Goal: Task Accomplishment & Management: Complete application form

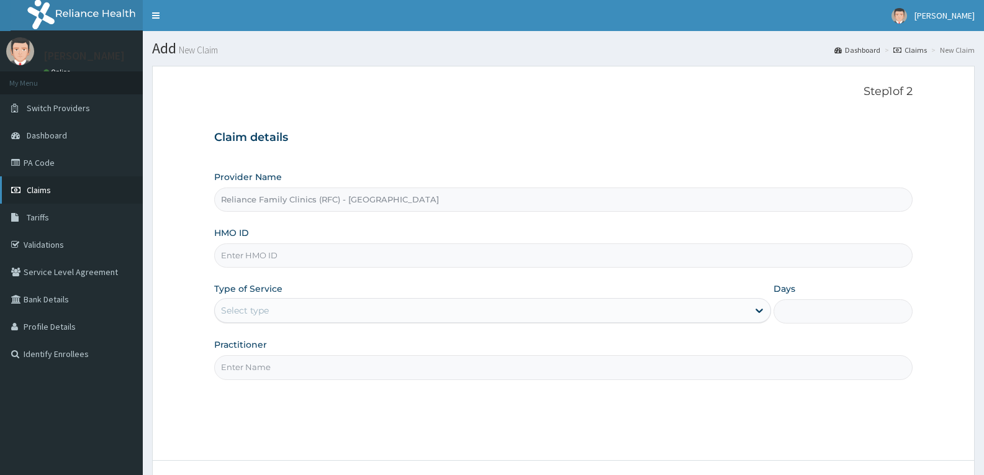
click at [34, 191] on span "Claims" at bounding box center [39, 189] width 24 height 11
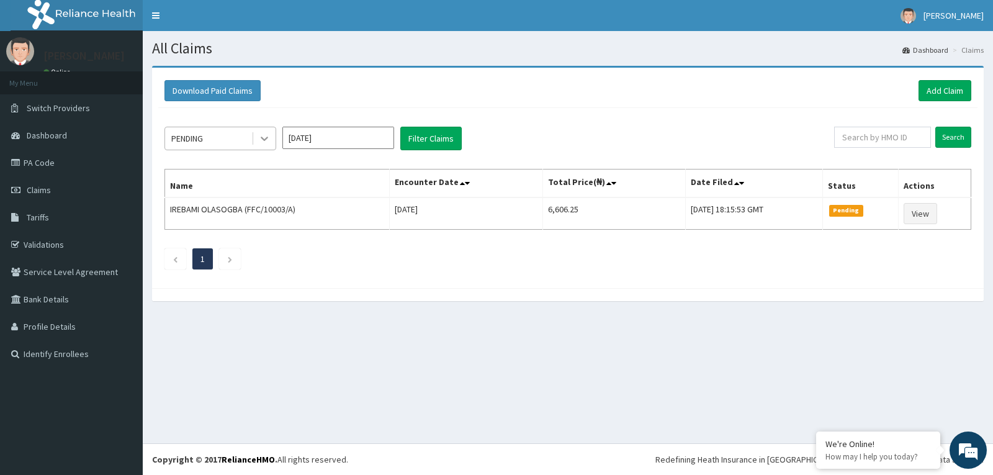
click at [261, 135] on icon at bounding box center [264, 138] width 12 height 12
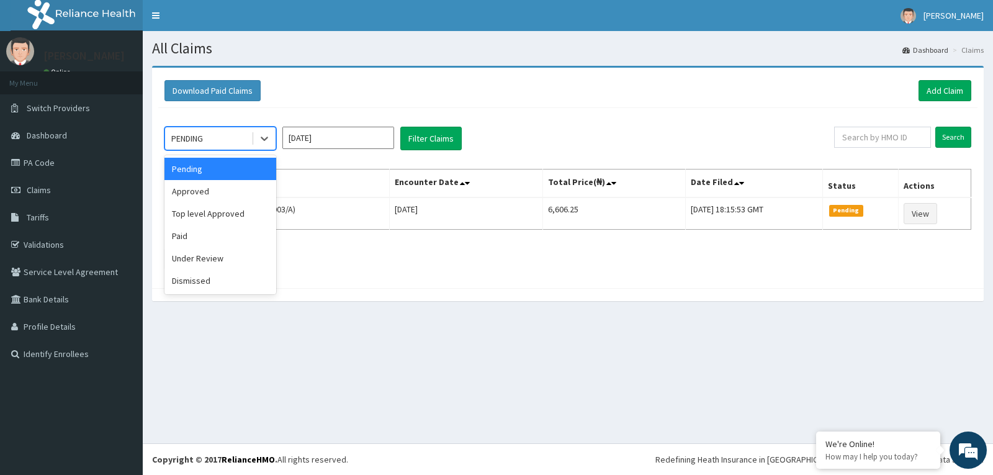
click at [313, 96] on div "Download Paid Claims Add Claim" at bounding box center [568, 90] width 807 height 21
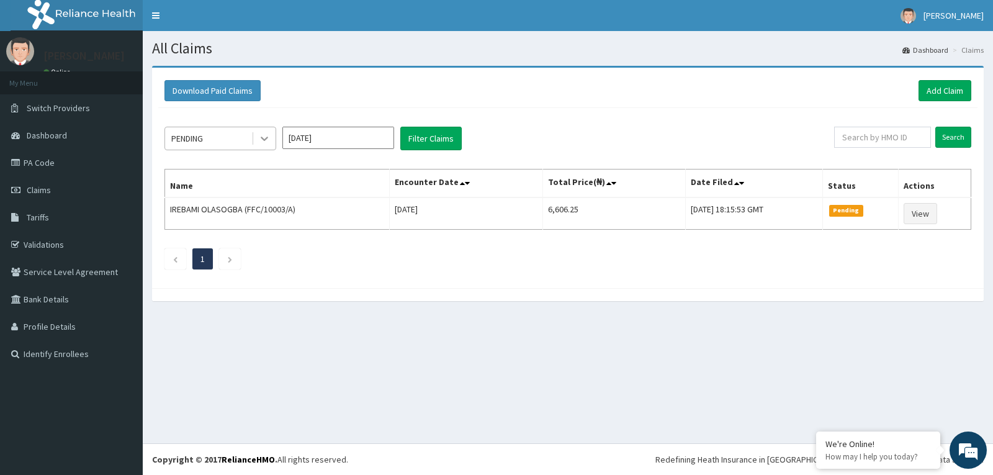
click at [265, 142] on icon at bounding box center [264, 138] width 12 height 12
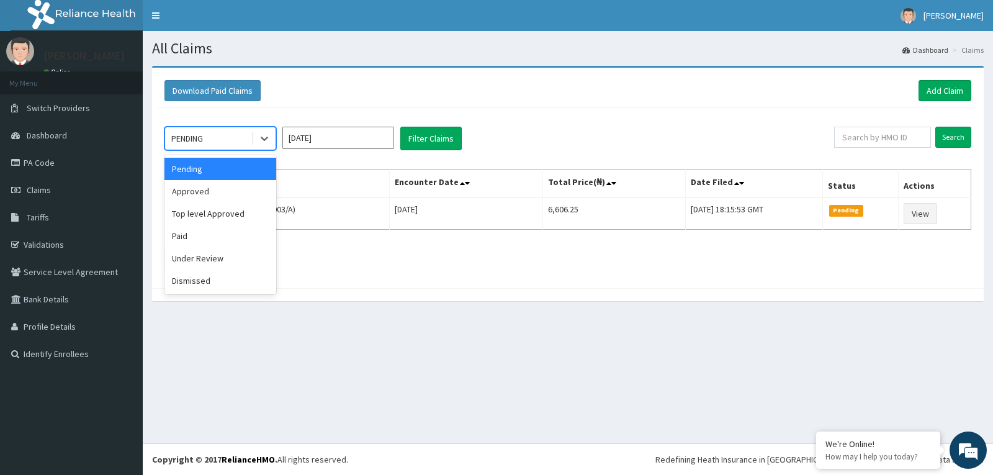
click at [604, 107] on div "Download Paid Claims Add Claim" at bounding box center [568, 91] width 820 height 34
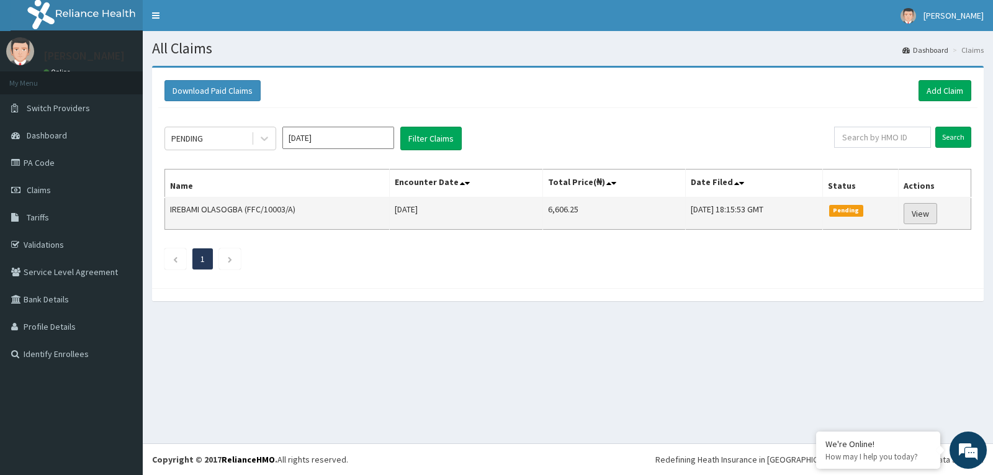
click at [919, 215] on link "View" at bounding box center [921, 213] width 34 height 21
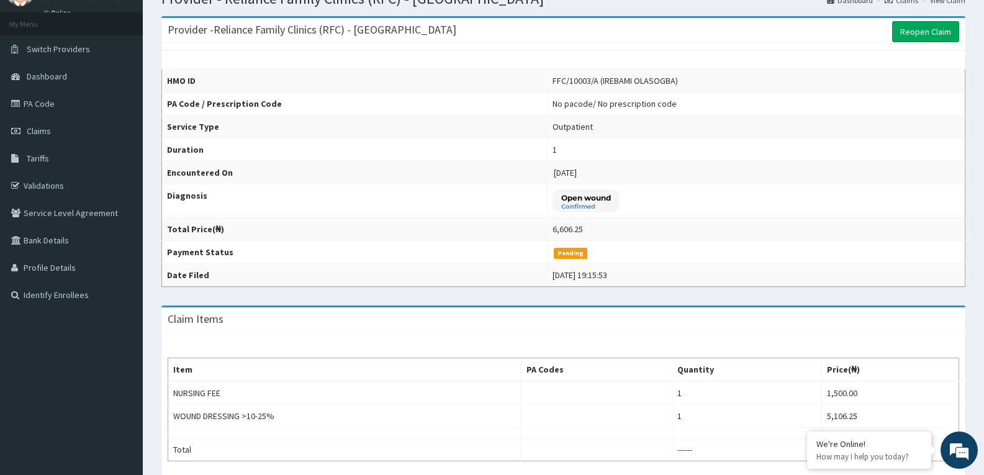
scroll to position [260, 0]
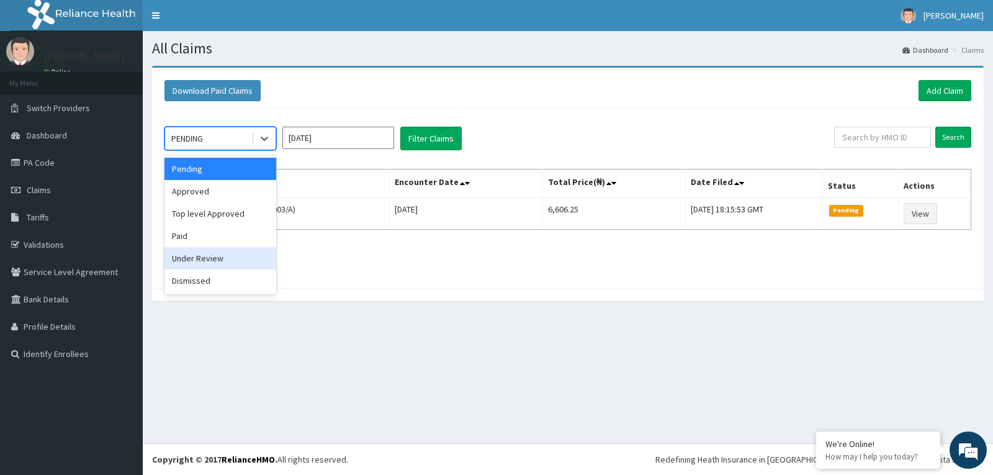
click at [212, 263] on div "Under Review" at bounding box center [221, 258] width 112 height 22
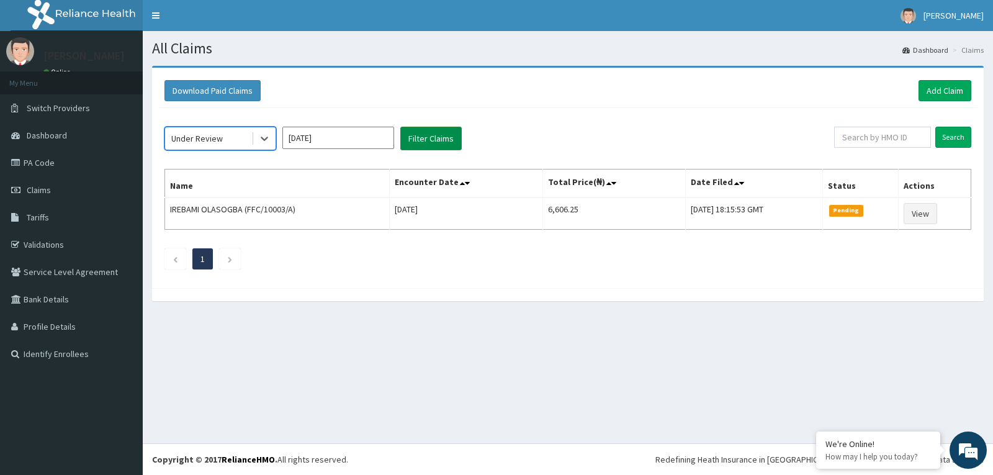
click at [415, 142] on button "Filter Claims" at bounding box center [430, 139] width 61 height 24
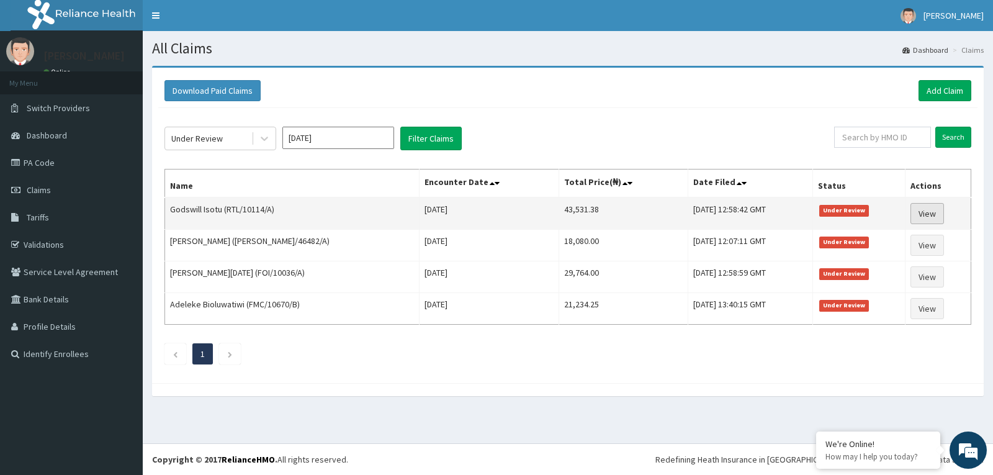
click at [929, 215] on link "View" at bounding box center [928, 213] width 34 height 21
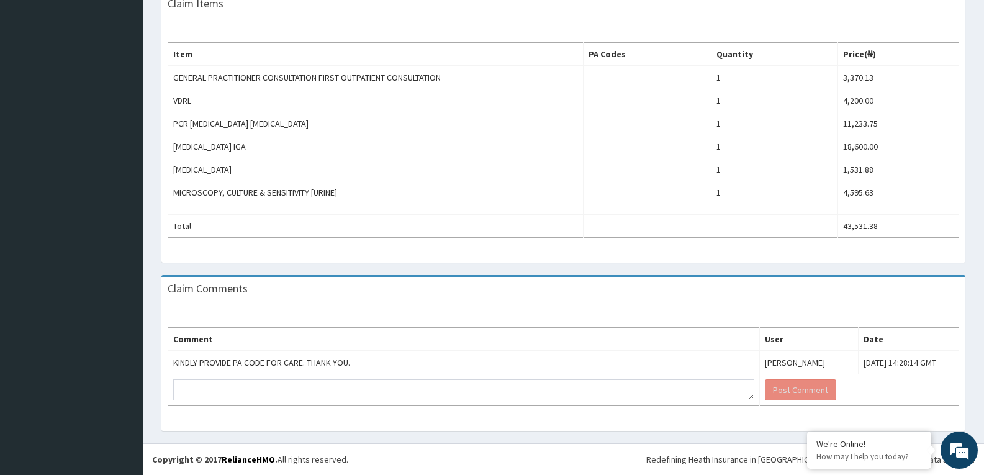
scroll to position [2, 0]
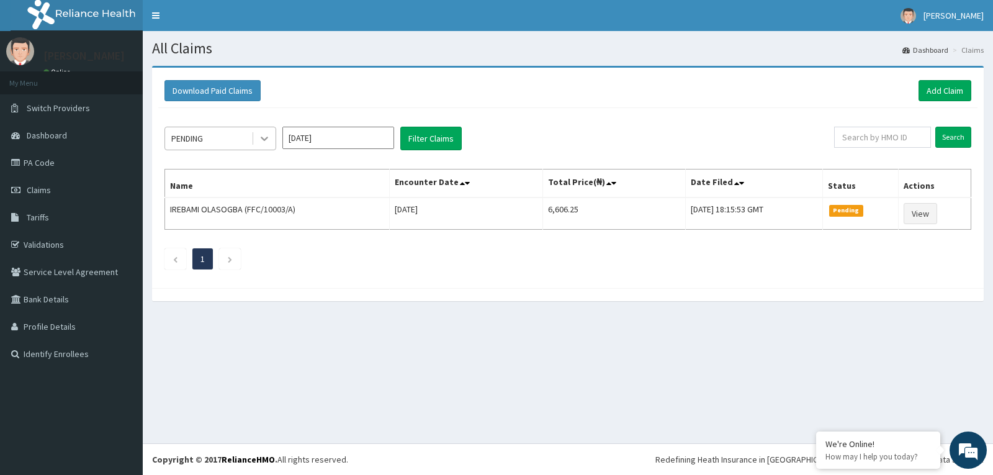
click at [270, 137] on icon at bounding box center [264, 138] width 12 height 12
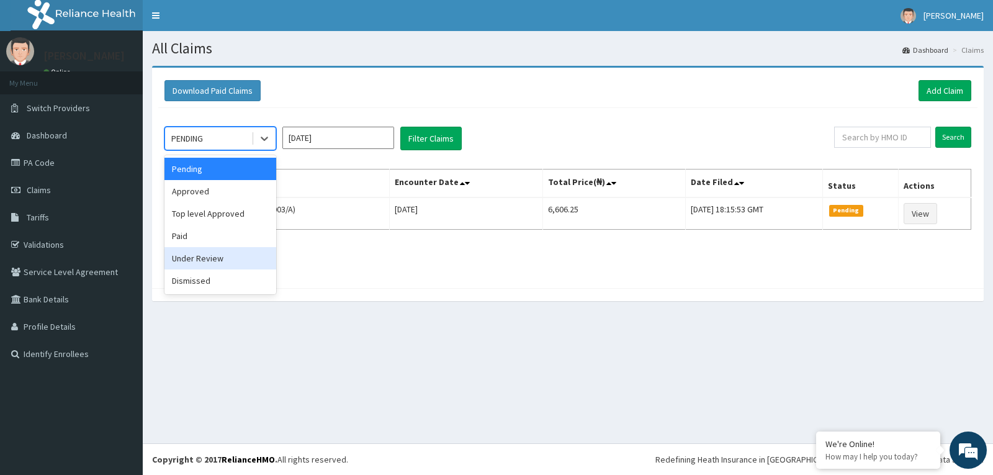
click at [204, 261] on div "Under Review" at bounding box center [221, 258] width 112 height 22
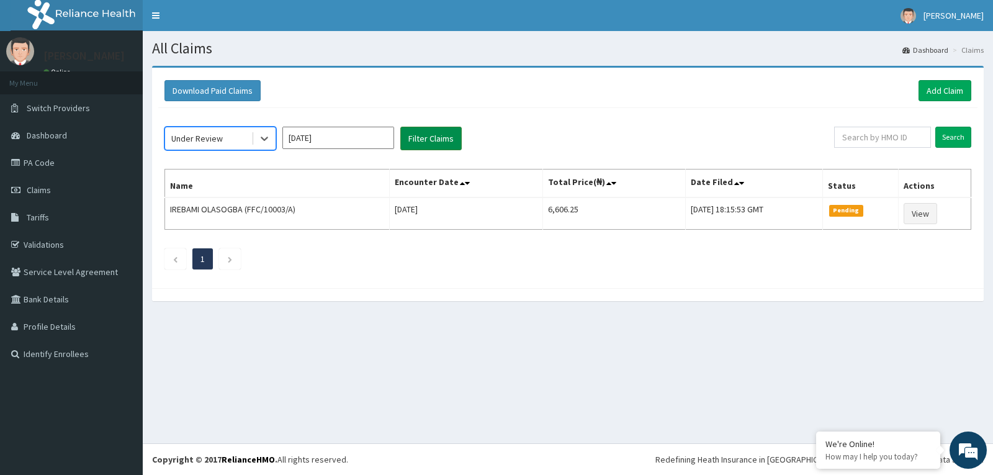
click at [415, 138] on button "Filter Claims" at bounding box center [430, 139] width 61 height 24
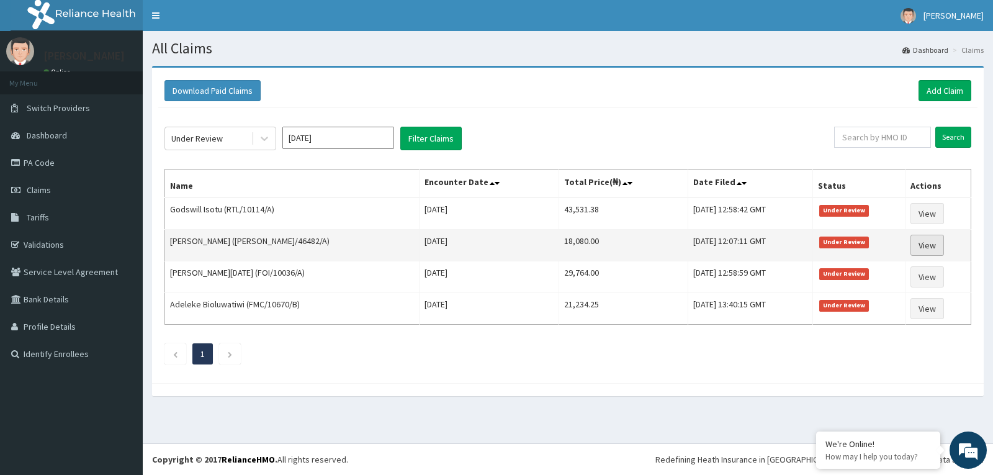
click at [923, 245] on link "View" at bounding box center [928, 245] width 34 height 21
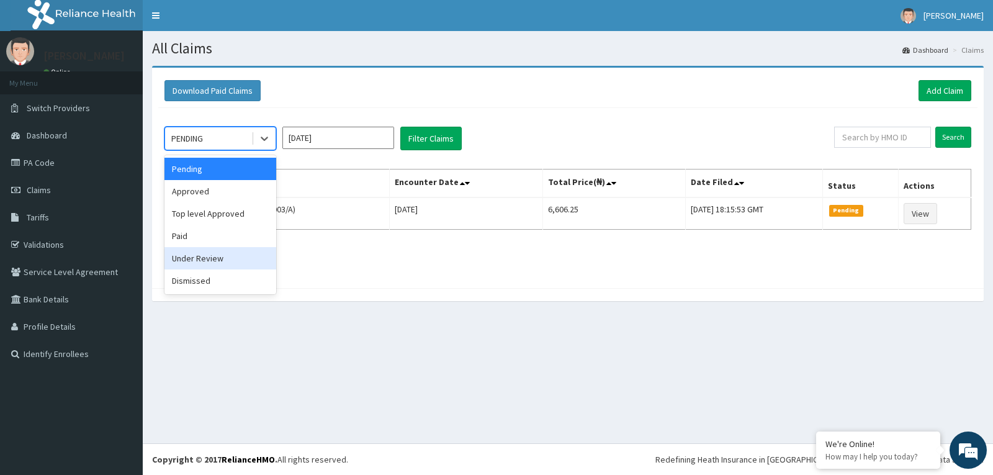
click at [196, 255] on div "Under Review" at bounding box center [221, 258] width 112 height 22
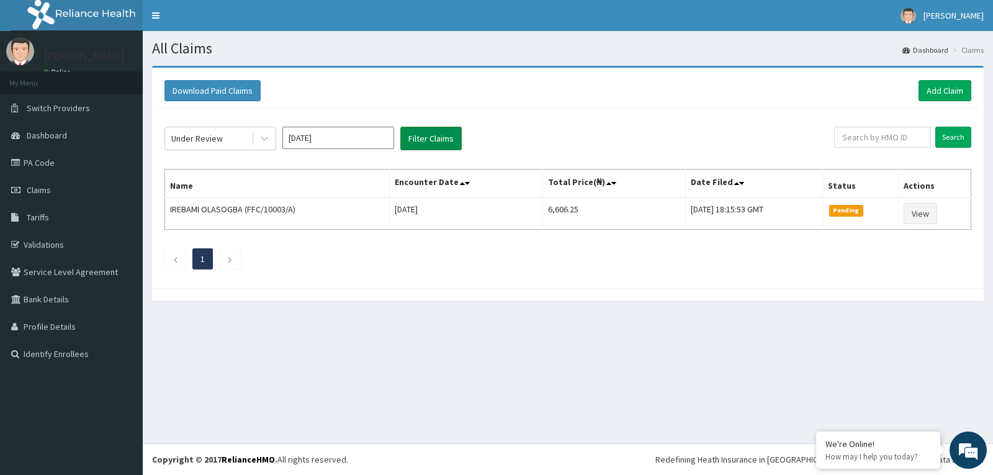
click at [425, 142] on button "Filter Claims" at bounding box center [430, 139] width 61 height 24
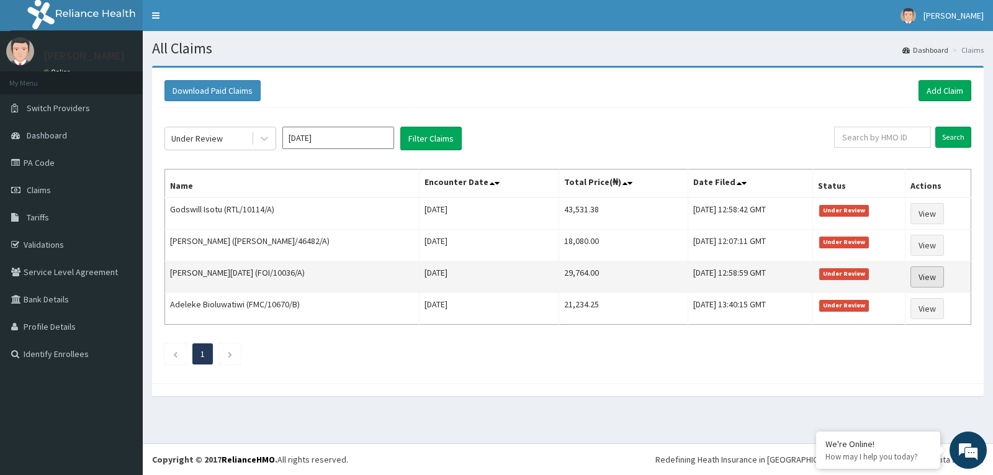
click at [925, 281] on link "View" at bounding box center [928, 276] width 34 height 21
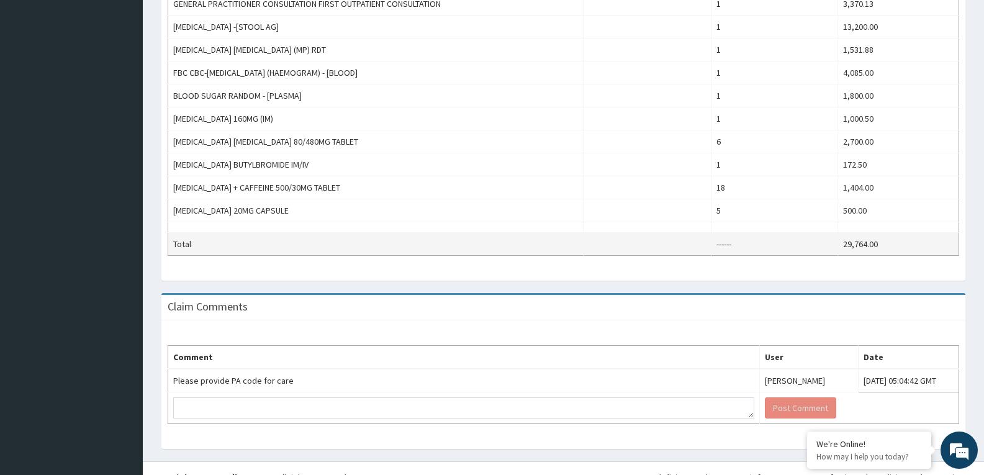
scroll to position [466, 0]
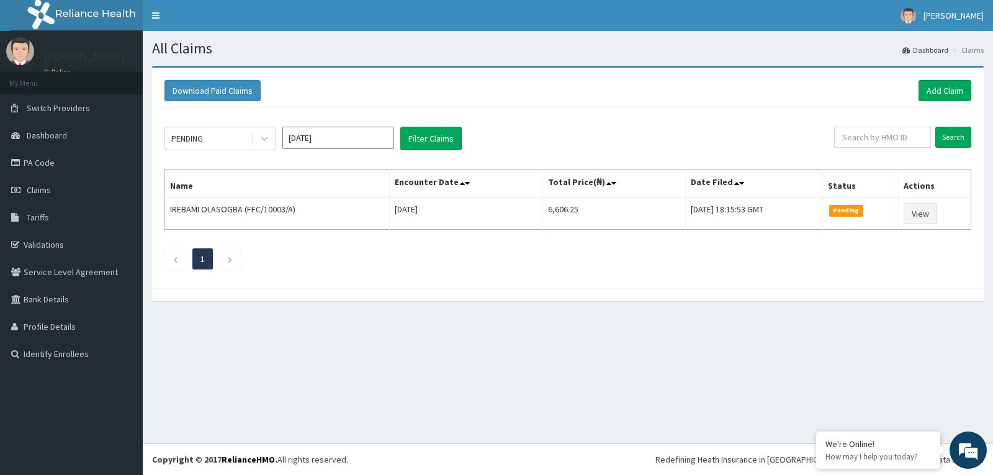
click at [264, 146] on div at bounding box center [264, 138] width 22 height 22
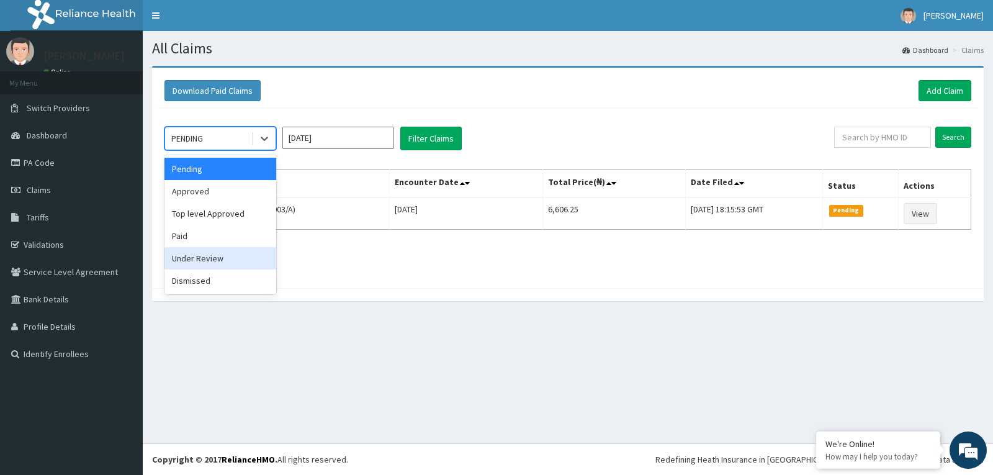
drag, startPoint x: 208, startPoint y: 255, endPoint x: 310, endPoint y: 183, distance: 124.9
click at [209, 254] on div "Under Review" at bounding box center [221, 258] width 112 height 22
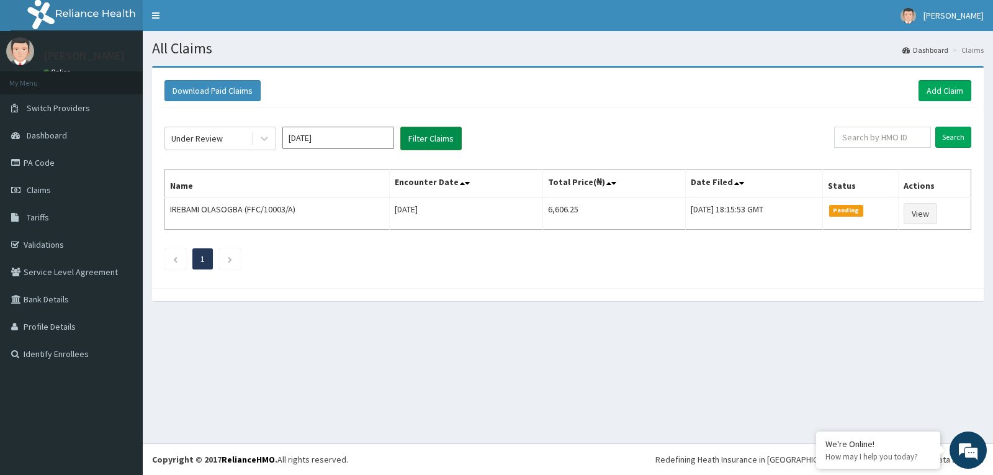
click at [435, 133] on button "Filter Claims" at bounding box center [430, 139] width 61 height 24
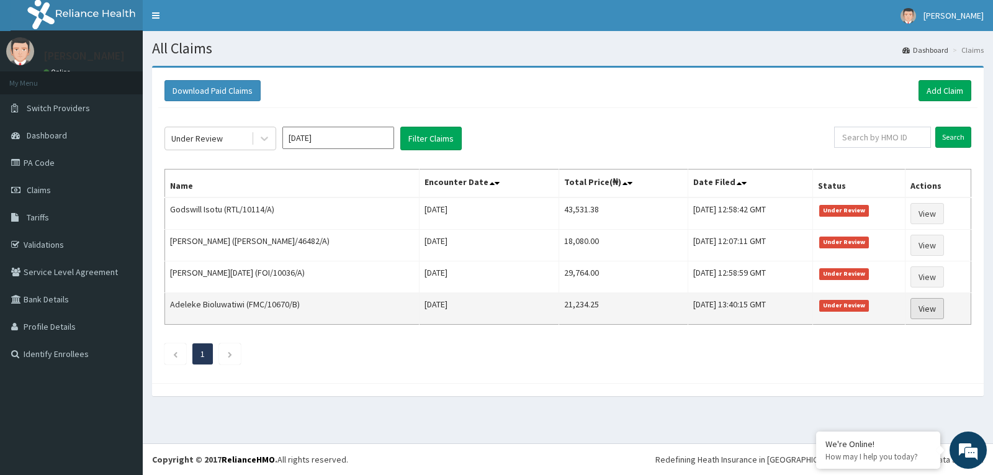
click at [932, 316] on link "View" at bounding box center [928, 308] width 34 height 21
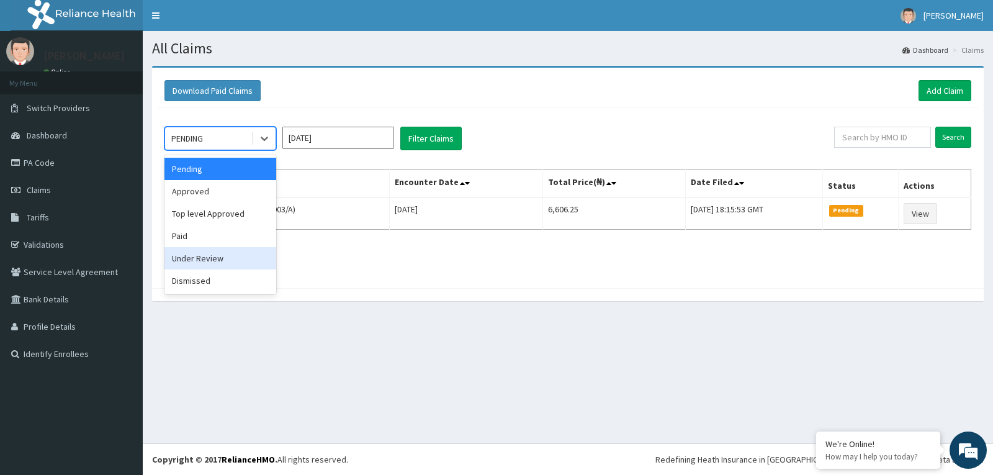
click at [201, 262] on div "Under Review" at bounding box center [221, 258] width 112 height 22
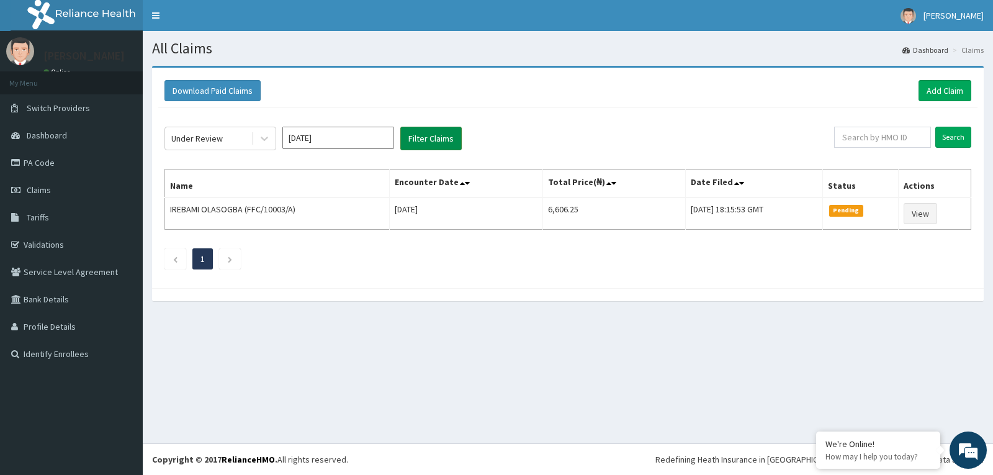
click at [425, 137] on button "Filter Claims" at bounding box center [430, 139] width 61 height 24
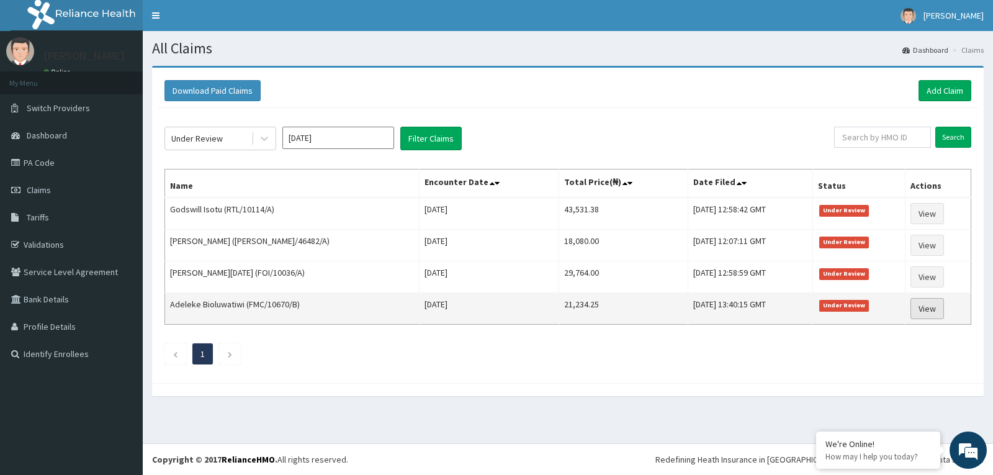
click at [934, 304] on link "View" at bounding box center [928, 308] width 34 height 21
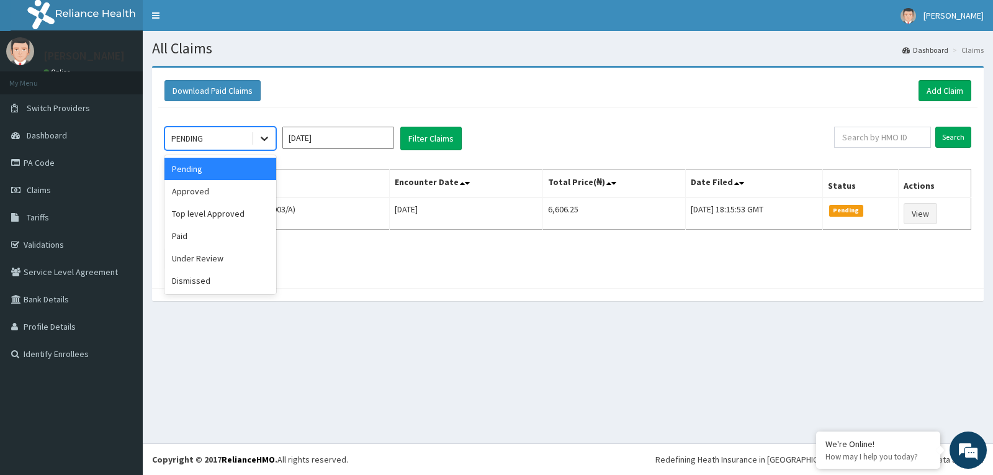
click at [260, 135] on icon at bounding box center [264, 138] width 12 height 12
click at [204, 280] on div "Dismissed" at bounding box center [221, 280] width 112 height 22
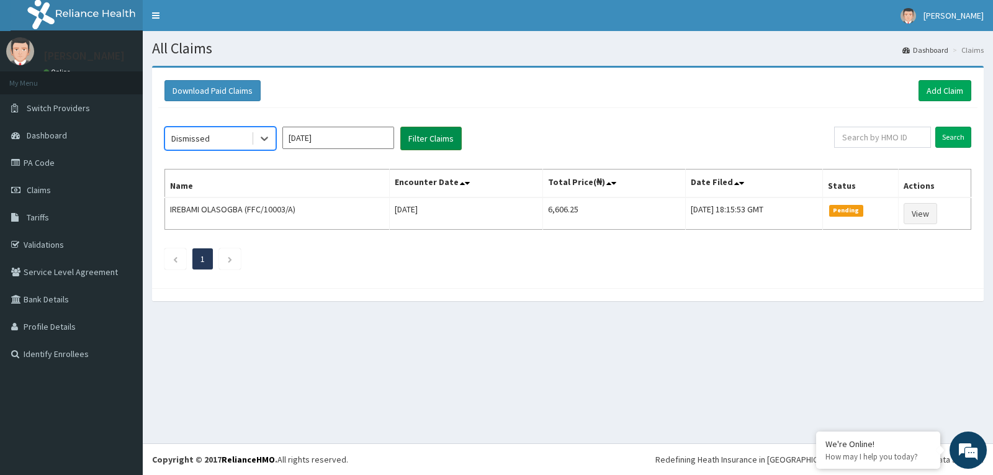
click at [443, 145] on button "Filter Claims" at bounding box center [430, 139] width 61 height 24
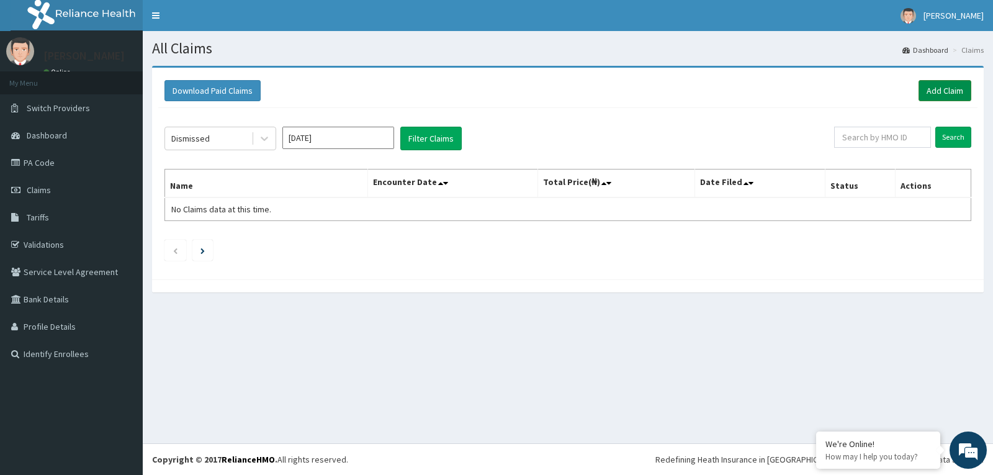
click at [931, 95] on link "Add Claim" at bounding box center [945, 90] width 53 height 21
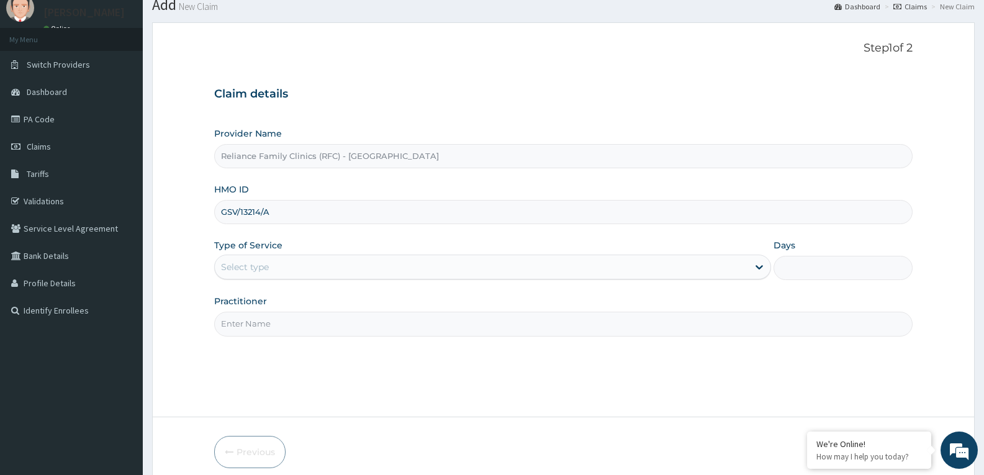
scroll to position [97, 0]
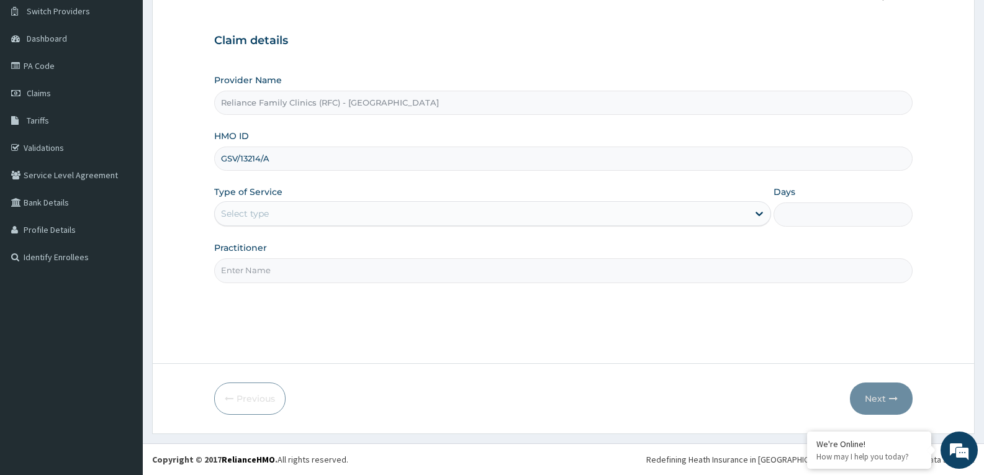
type input "GSV/13214/A"
click at [291, 212] on div "Select type" at bounding box center [481, 214] width 533 height 20
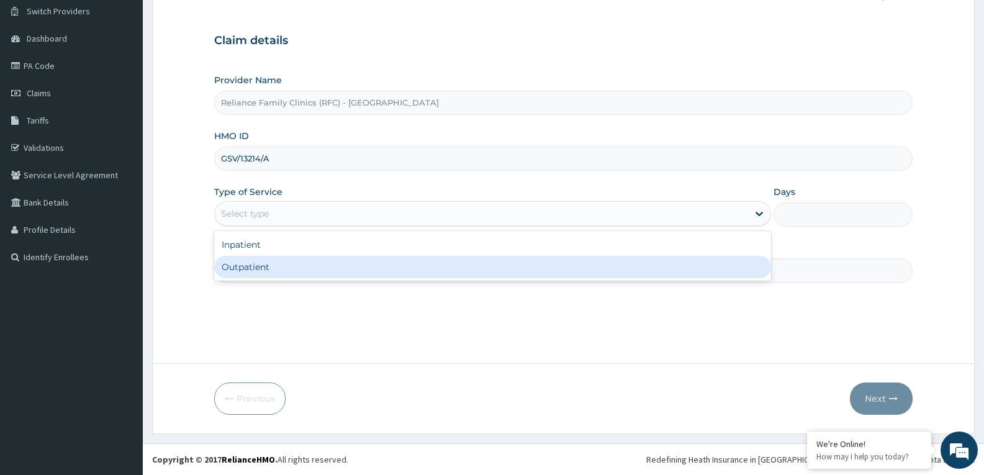
click at [273, 280] on div "Inpatient Outpatient" at bounding box center [492, 256] width 556 height 50
click at [284, 276] on div "Outpatient" at bounding box center [492, 267] width 556 height 22
type input "1"
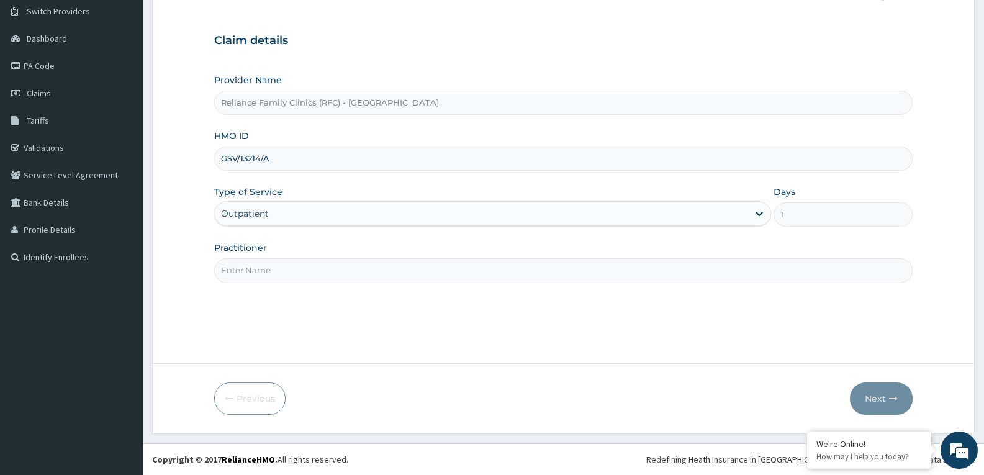
click at [285, 269] on input "Practitioner" at bounding box center [563, 270] width 699 height 24
type input "locum"
click at [885, 400] on button "Next" at bounding box center [881, 398] width 63 height 32
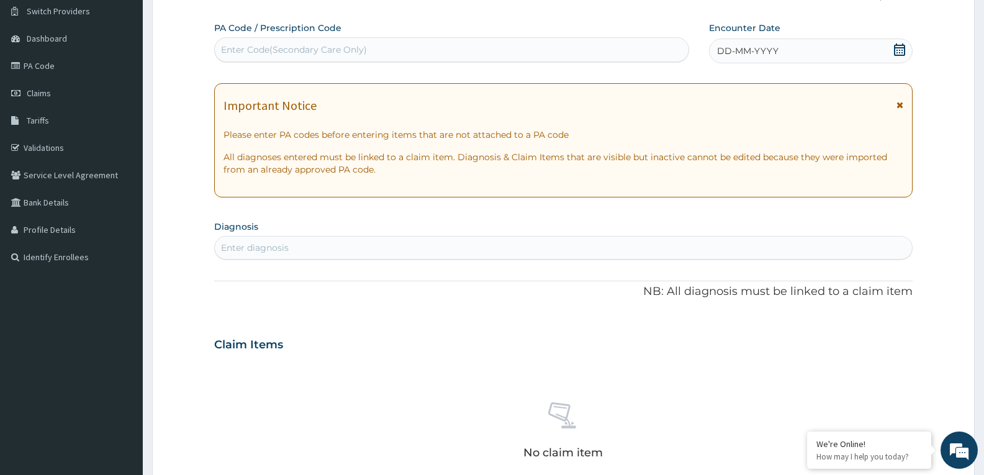
click at [897, 48] on icon at bounding box center [899, 49] width 11 height 12
click at [273, 249] on div "Enter diagnosis" at bounding box center [255, 248] width 68 height 12
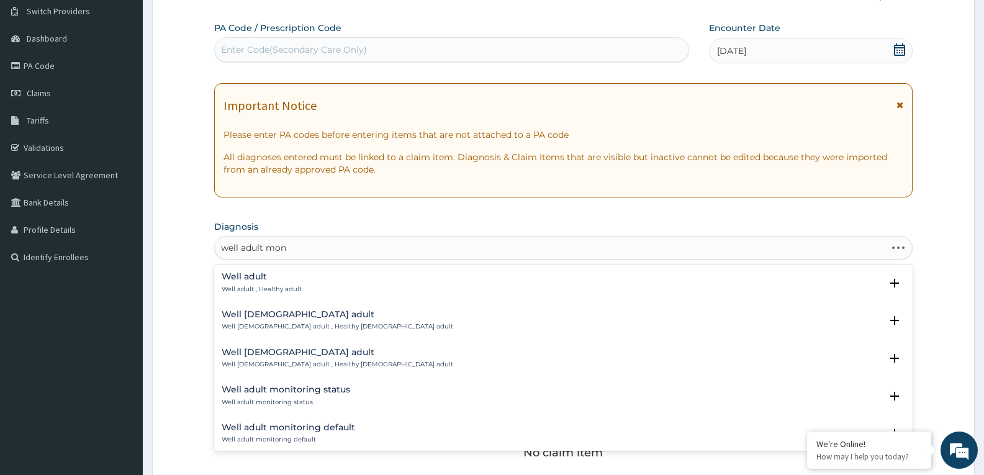
type input "well adult moni"
click at [269, 278] on h4 "Well adult monitoring status" at bounding box center [286, 276] width 129 height 9
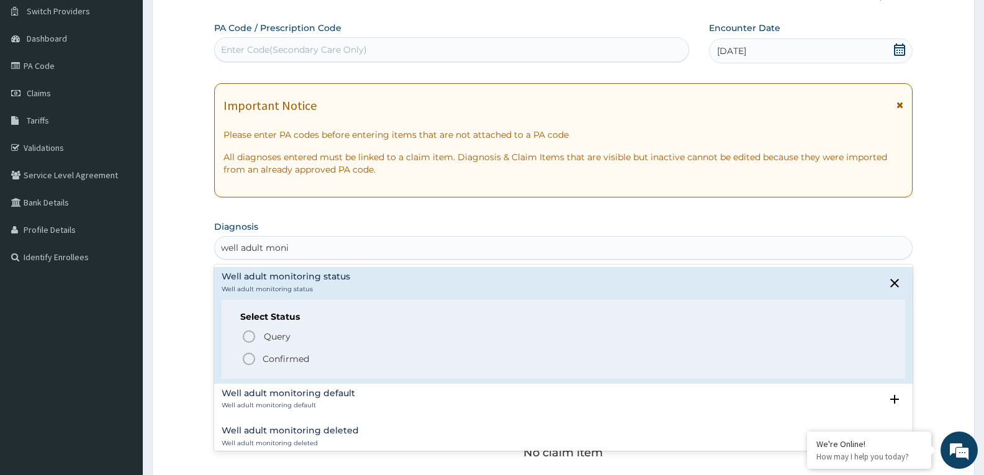
click at [247, 358] on icon "status option filled" at bounding box center [249, 358] width 15 height 15
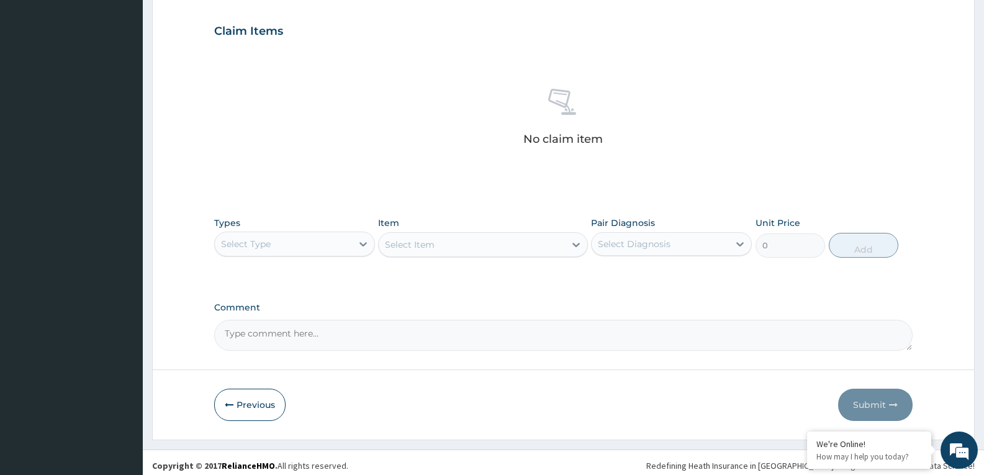
scroll to position [420, 0]
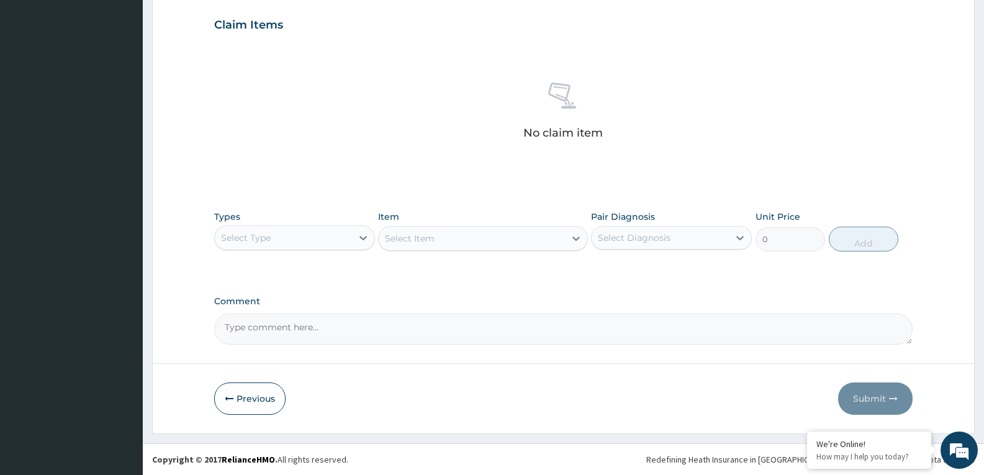
click at [339, 243] on div "Select Type" at bounding box center [283, 238] width 137 height 20
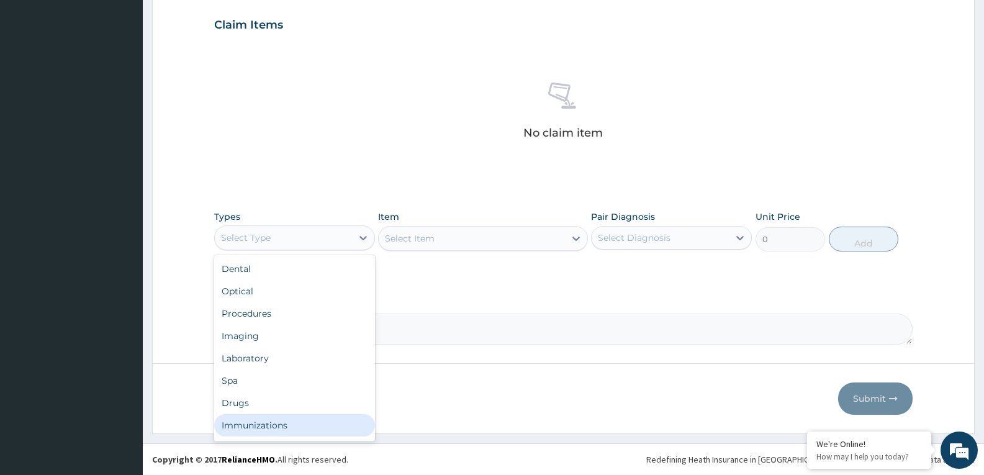
scroll to position [42, 0]
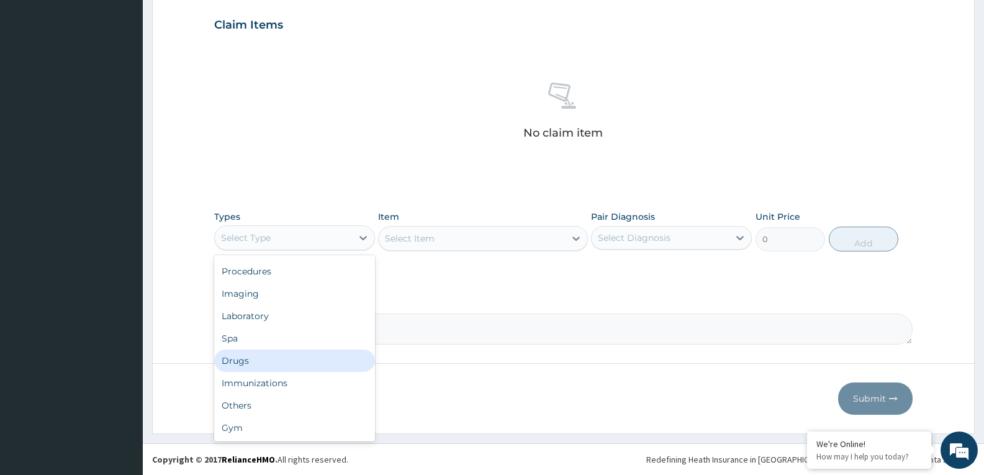
click at [245, 366] on div "Drugs" at bounding box center [294, 361] width 161 height 22
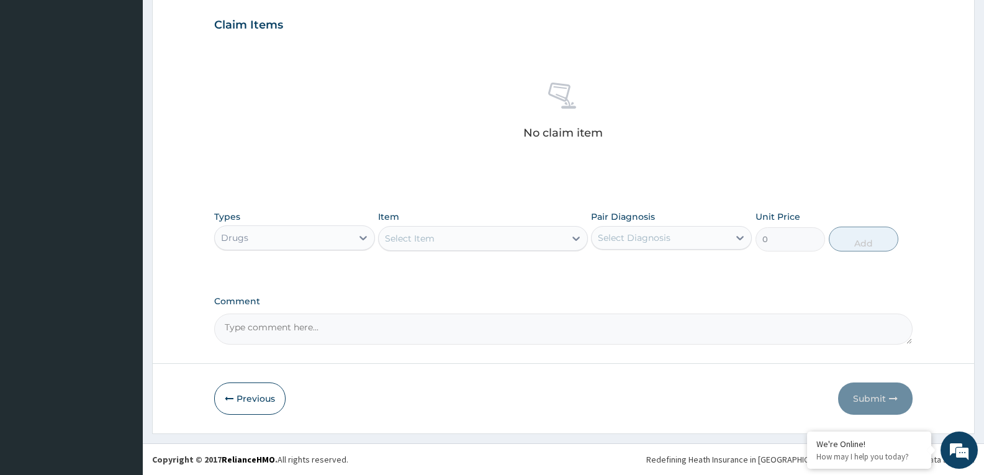
click at [528, 242] on div "Select Item" at bounding box center [472, 238] width 186 height 20
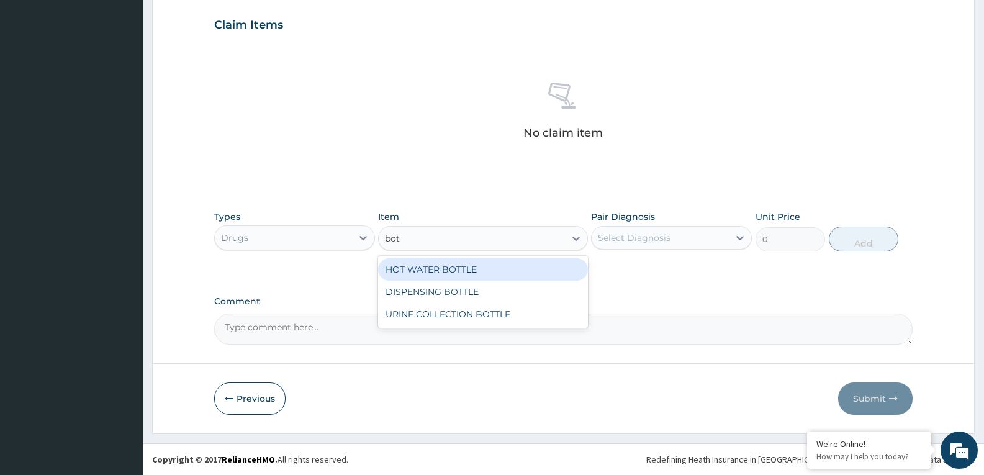
type input "bott"
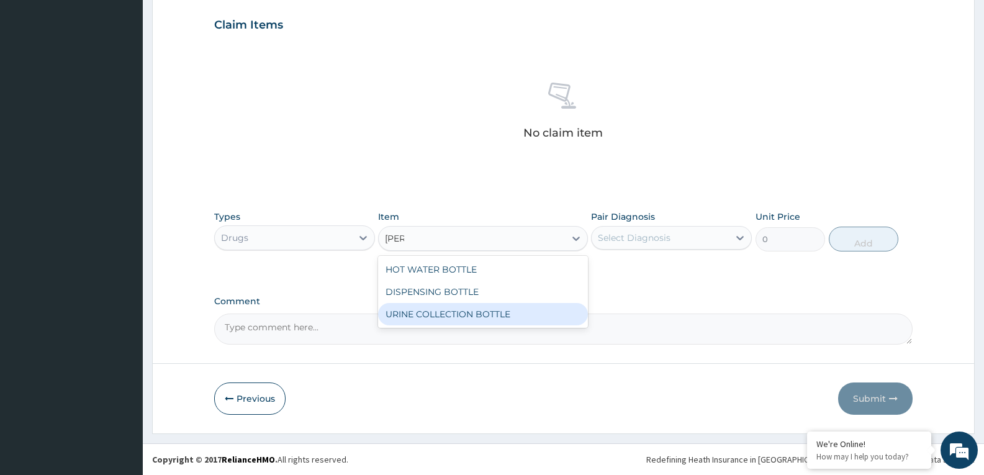
click at [526, 307] on div "URINE COLLECTION BOTTLE" at bounding box center [482, 314] width 209 height 22
type input "198"
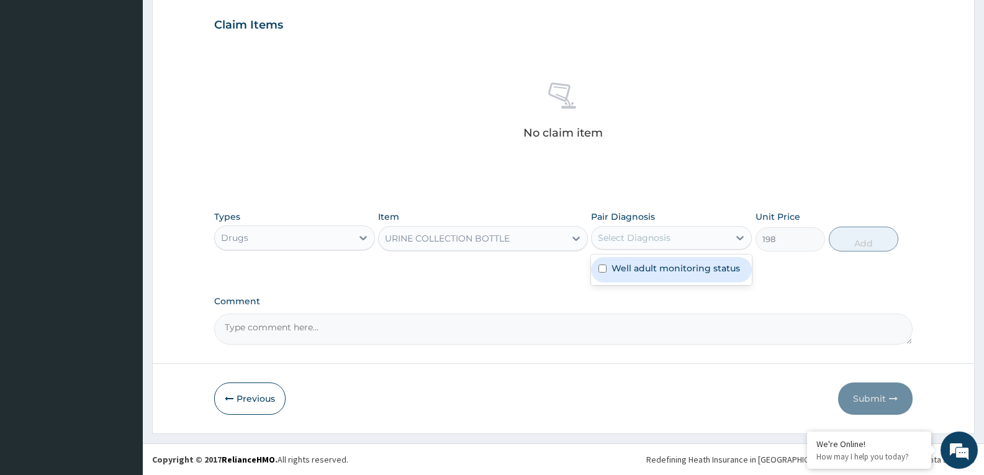
click at [674, 233] on div "Select Diagnosis" at bounding box center [660, 238] width 137 height 20
click at [676, 268] on label "Well adult monitoring status" at bounding box center [676, 268] width 129 height 12
checkbox input "true"
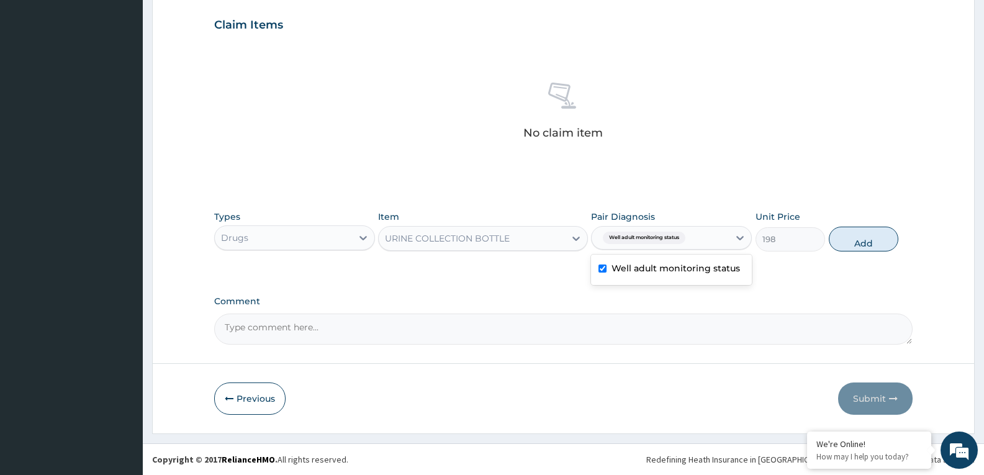
click at [866, 239] on button "Add" at bounding box center [864, 239] width 70 height 25
type input "0"
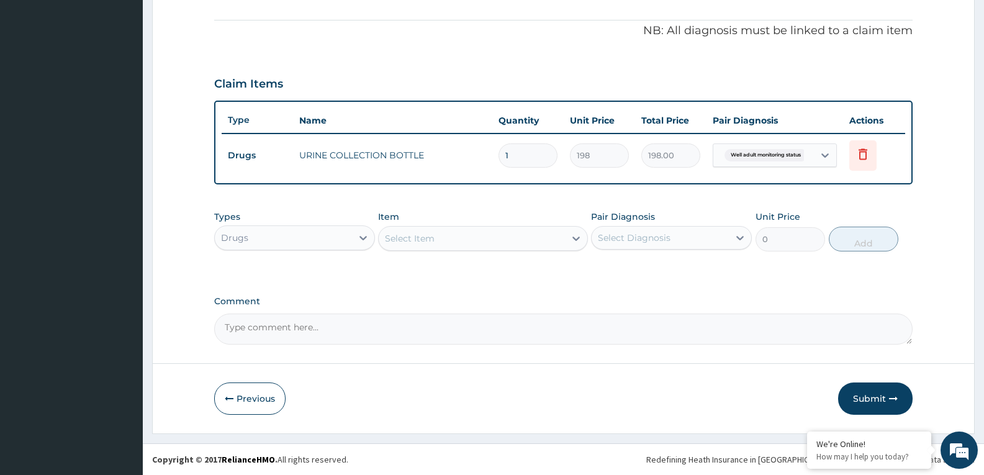
scroll to position [361, 0]
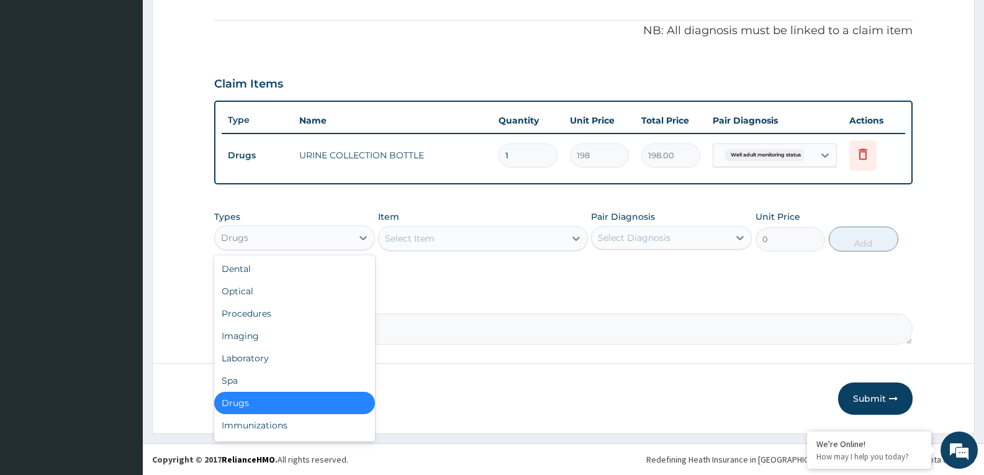
click at [279, 236] on div "Drugs" at bounding box center [283, 238] width 137 height 20
click at [258, 356] on div "Laboratory" at bounding box center [294, 358] width 161 height 22
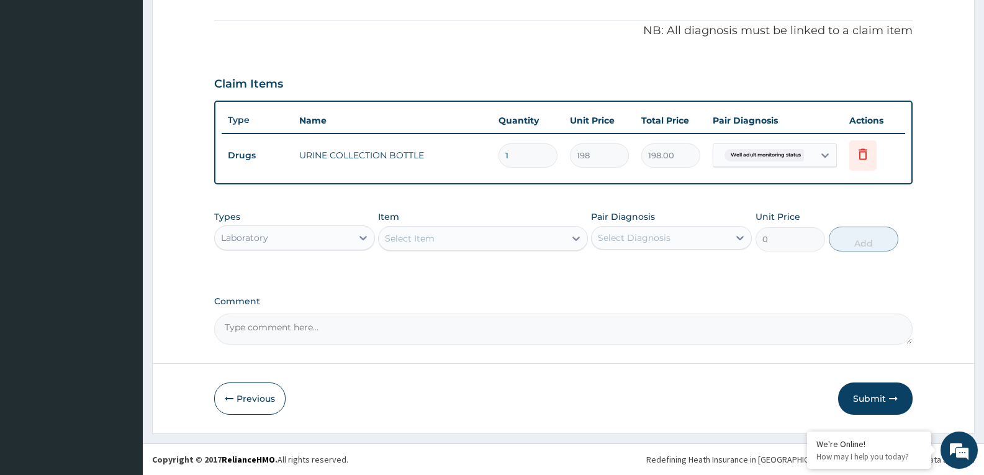
click at [541, 239] on div "Select Item" at bounding box center [472, 238] width 186 height 20
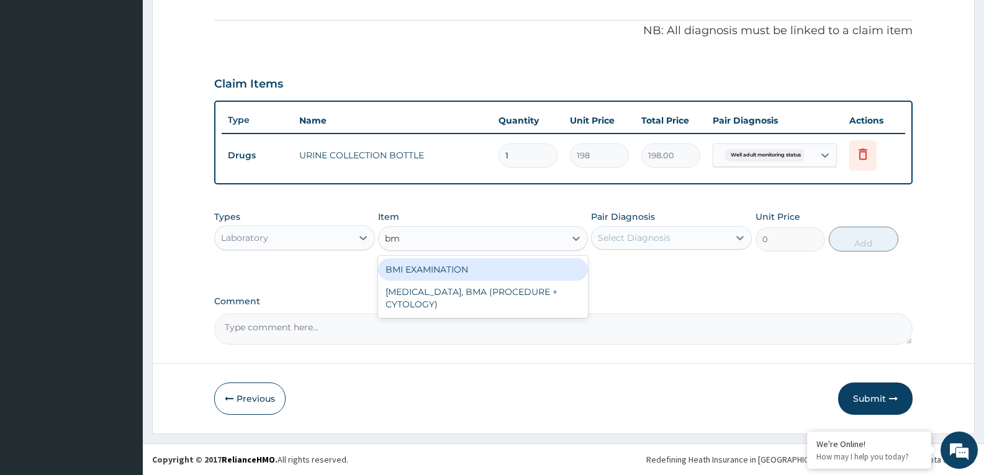
type input "bmi"
type input "1225.5"
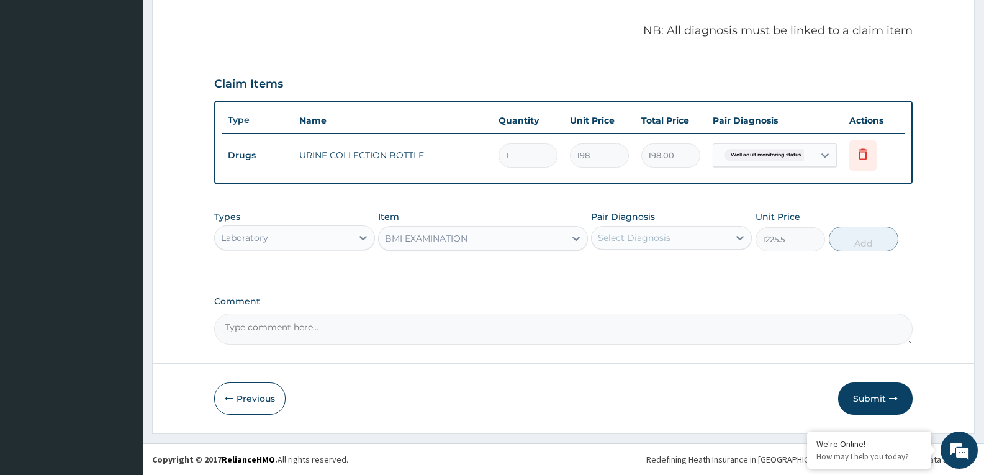
click at [628, 232] on div "Select Diagnosis" at bounding box center [634, 238] width 73 height 12
click at [650, 269] on label "Well adult monitoring status" at bounding box center [676, 268] width 129 height 12
checkbox input "true"
click at [863, 245] on button "Add" at bounding box center [864, 239] width 70 height 25
type input "0"
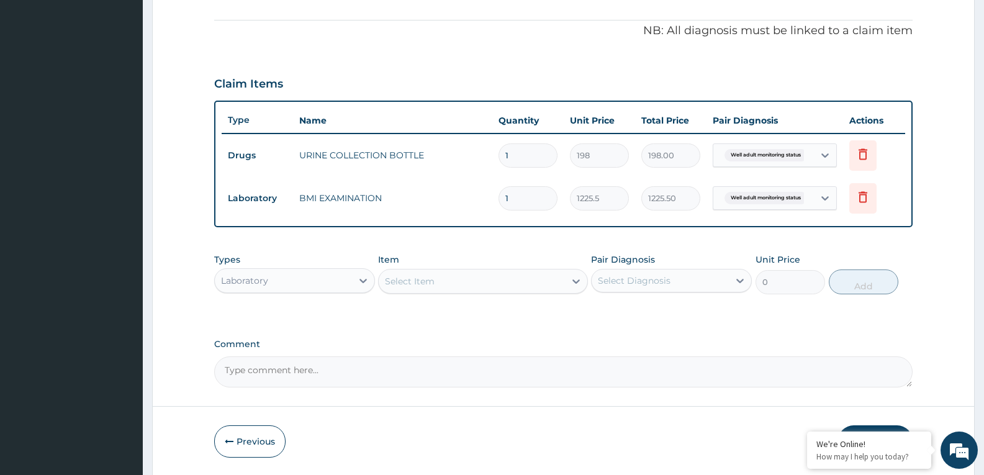
click at [503, 285] on div "Select Item" at bounding box center [472, 281] width 186 height 20
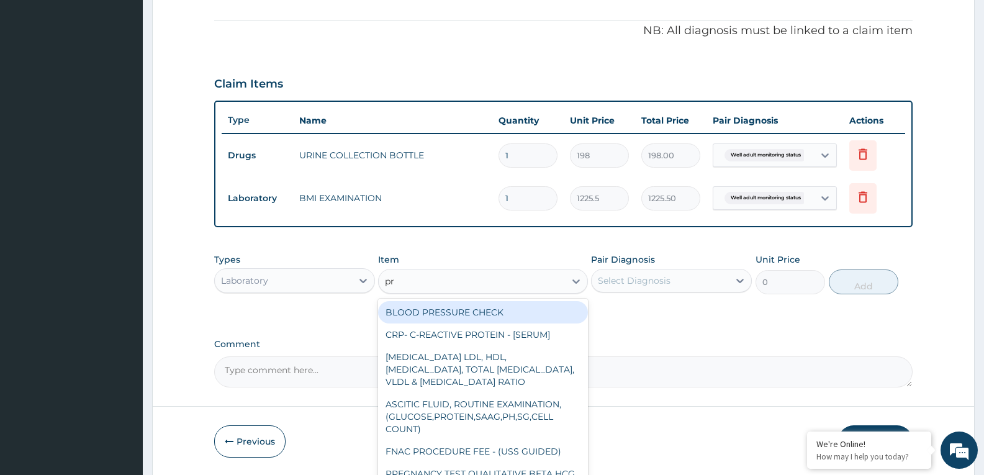
type input "pre"
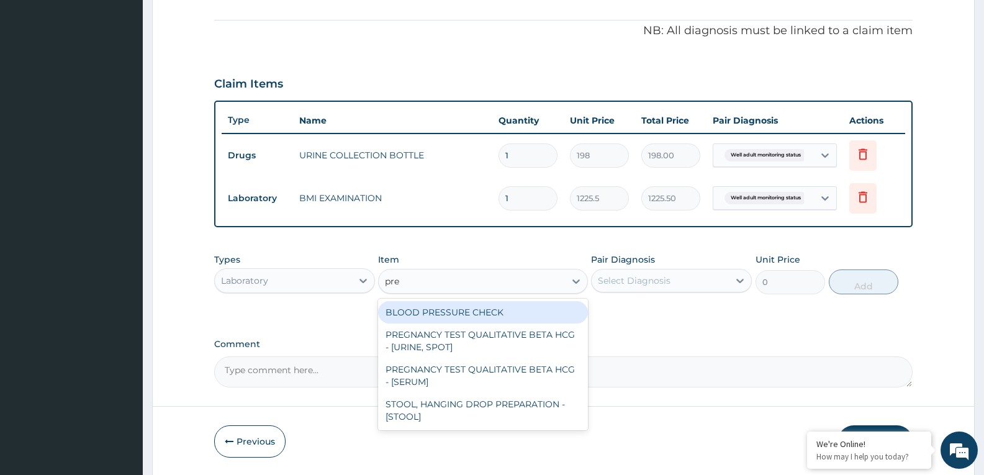
type input "1225.5"
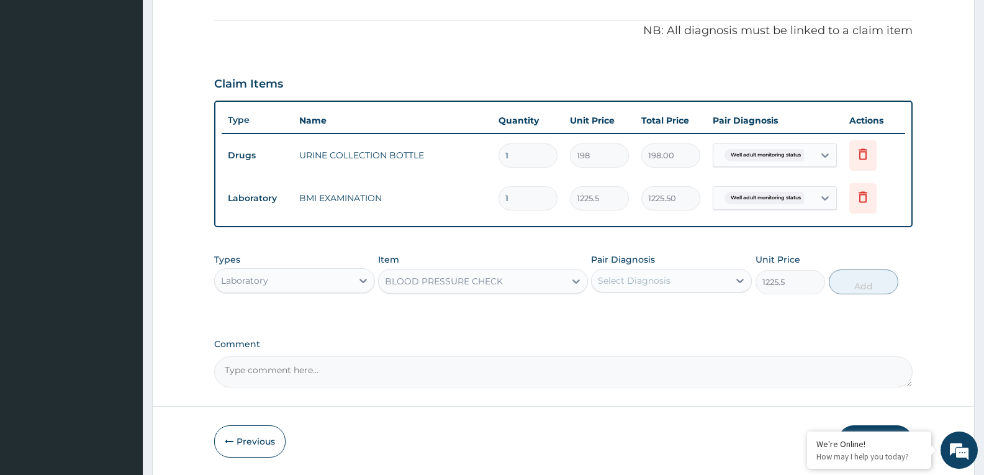
click at [679, 281] on div "Select Diagnosis" at bounding box center [660, 281] width 137 height 20
checkbox input "true"
click at [853, 285] on button "Add" at bounding box center [864, 281] width 70 height 25
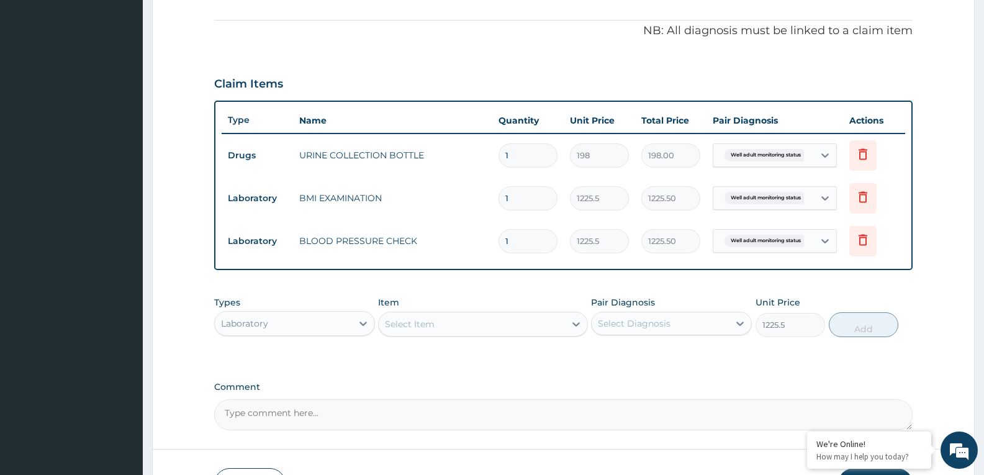
type input "0"
click at [466, 323] on div "Select Item" at bounding box center [472, 324] width 186 height 20
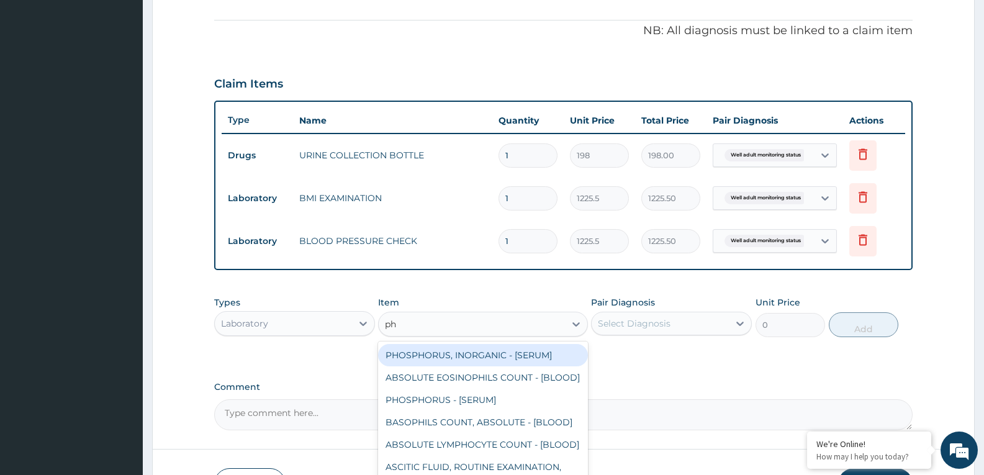
type input "phy"
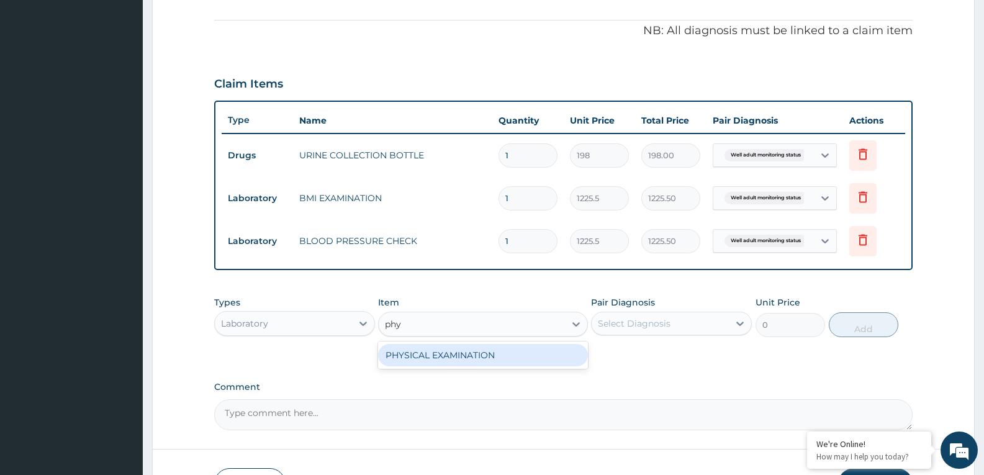
type input "1225.5"
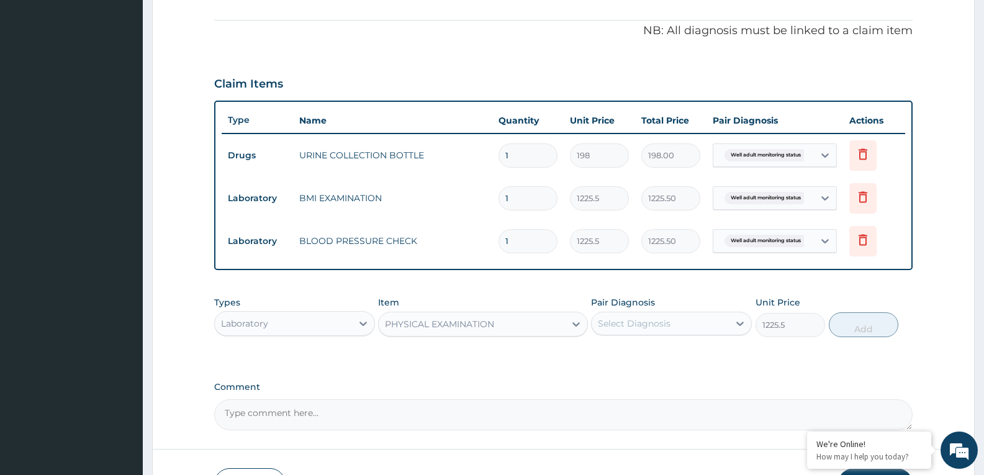
click at [656, 332] on div "Select Diagnosis" at bounding box center [660, 324] width 137 height 20
click at [656, 353] on label "Well adult monitoring status" at bounding box center [676, 354] width 129 height 12
checkbox input "true"
click at [859, 327] on button "Add" at bounding box center [864, 324] width 70 height 25
type input "0"
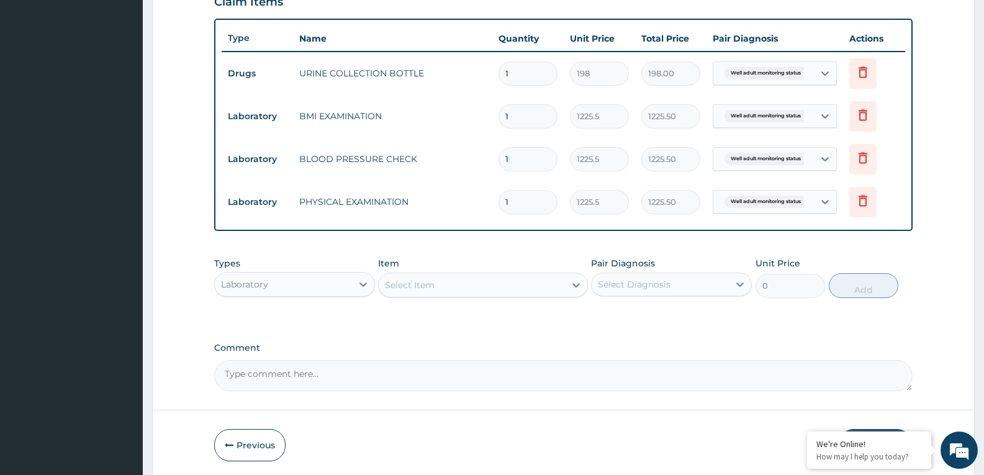
scroll to position [490, 0]
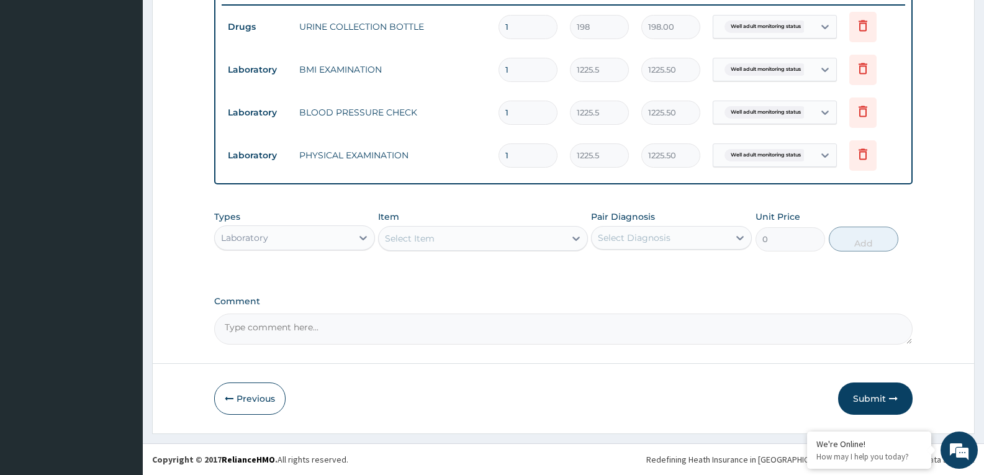
click at [465, 242] on div "Select Item" at bounding box center [472, 238] width 186 height 20
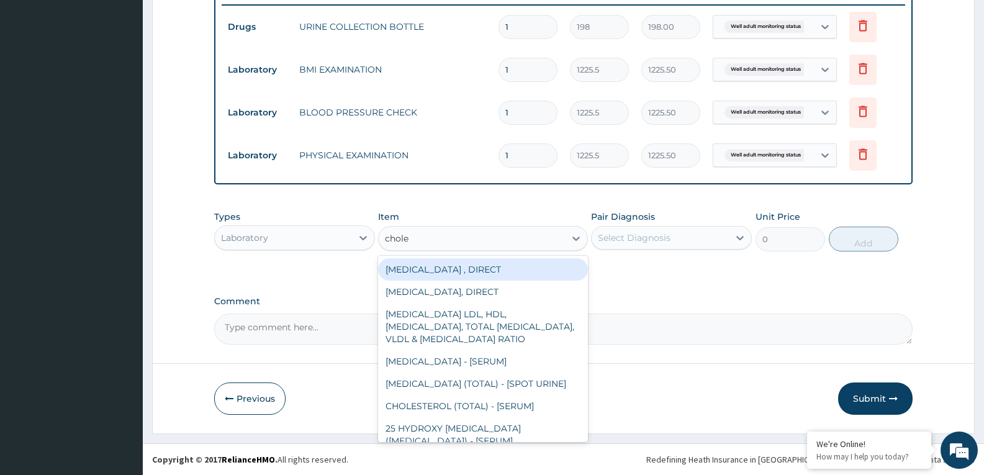
type input "choles"
type input "2880"
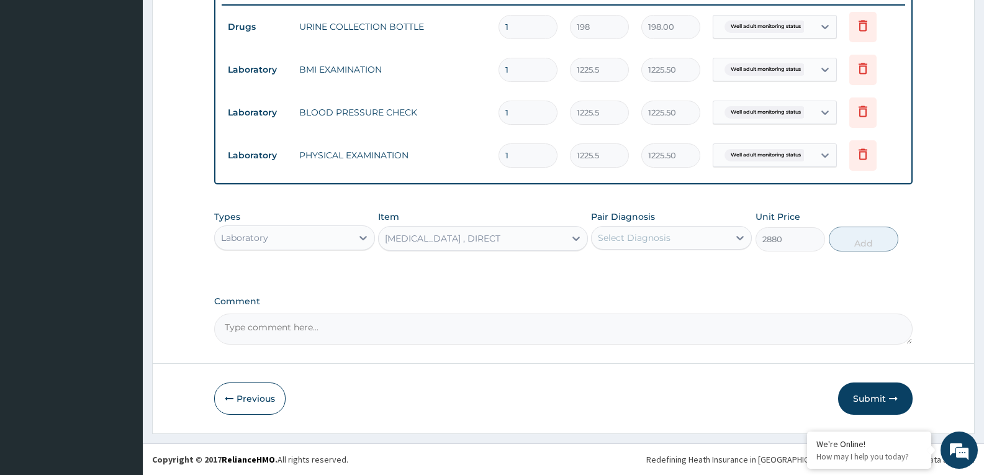
click at [625, 240] on div "Select Diagnosis" at bounding box center [634, 238] width 73 height 12
checkbox input "true"
click at [864, 235] on button "Add" at bounding box center [864, 239] width 70 height 25
type input "0"
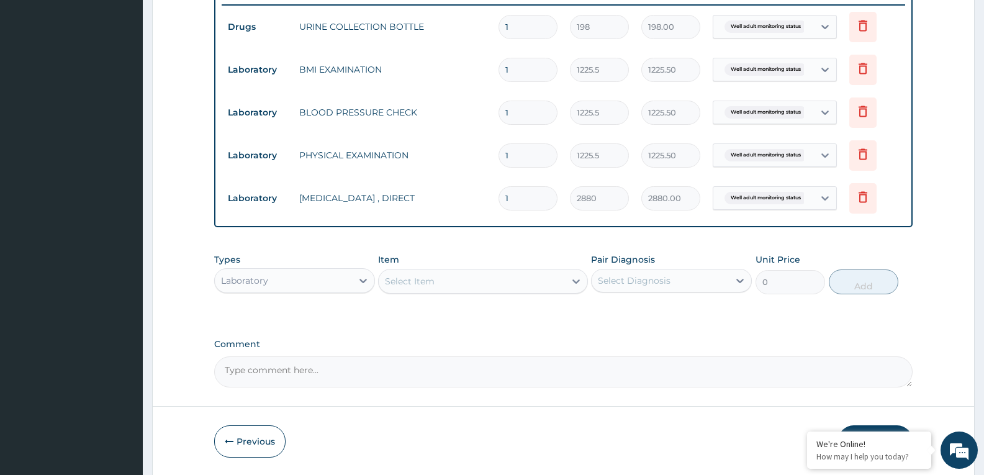
click at [508, 281] on div "Select Item" at bounding box center [472, 281] width 186 height 20
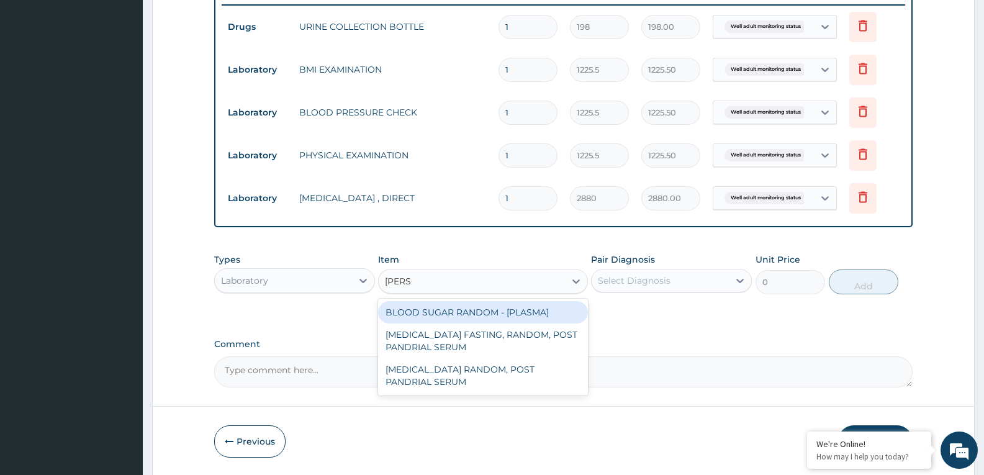
type input "random"
type input "1800"
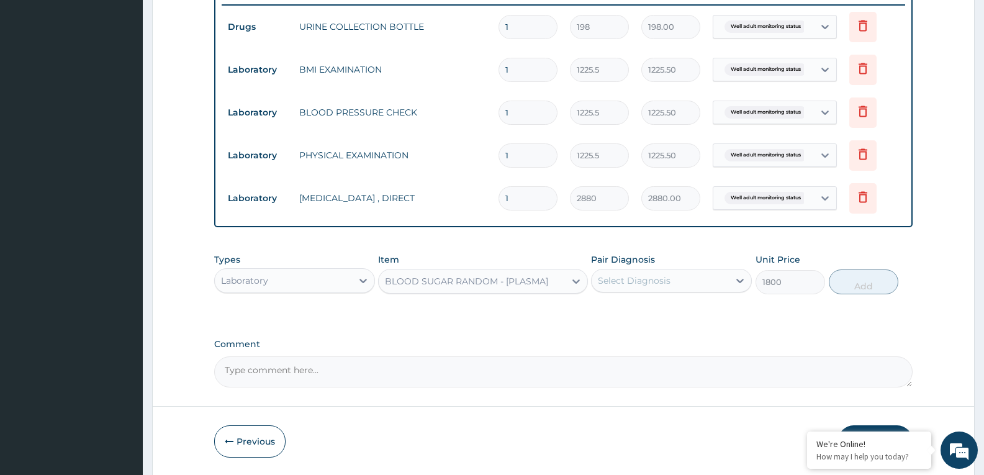
click at [656, 278] on div "Select Diagnosis" at bounding box center [634, 280] width 73 height 12
checkbox input "true"
click at [866, 279] on button "Add" at bounding box center [864, 281] width 70 height 25
type input "0"
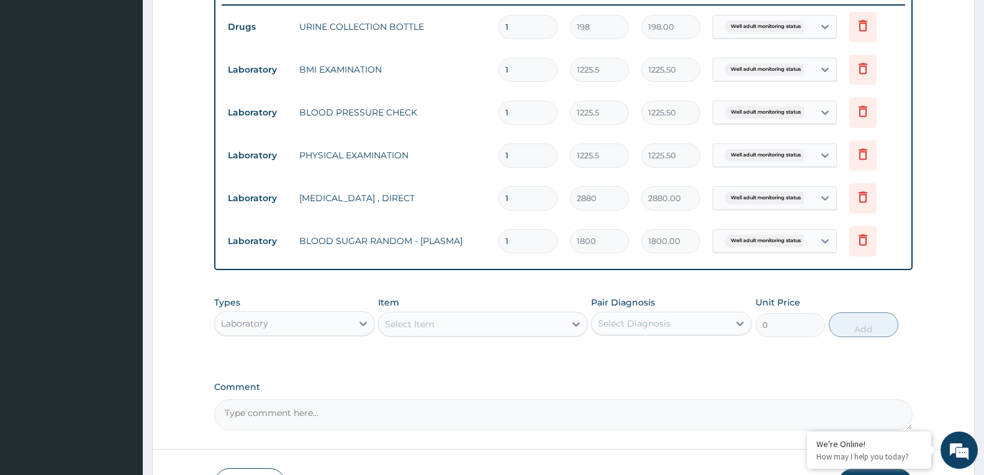
click at [448, 320] on div "Select Item" at bounding box center [472, 324] width 186 height 20
type input "urina"
type input "1531.875"
click at [693, 319] on div "Select Diagnosis" at bounding box center [660, 324] width 137 height 20
checkbox input "true"
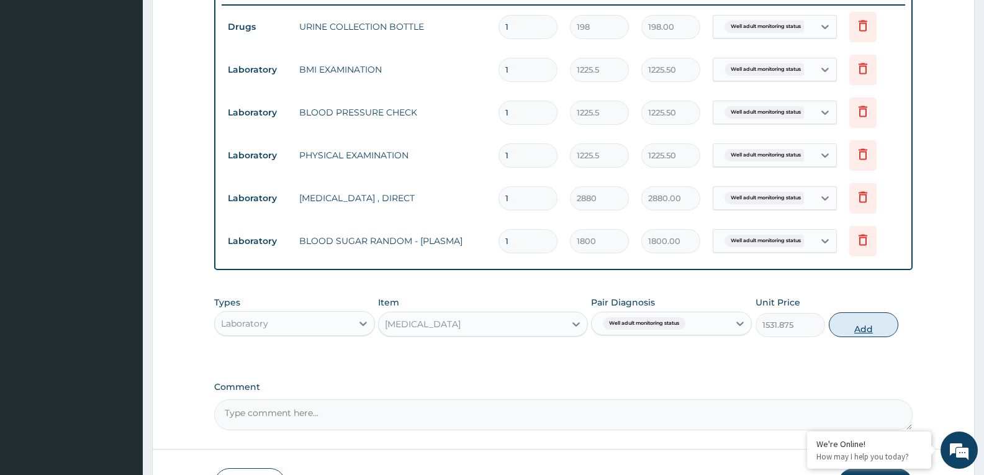
click at [857, 325] on button "Add" at bounding box center [864, 324] width 70 height 25
type input "0"
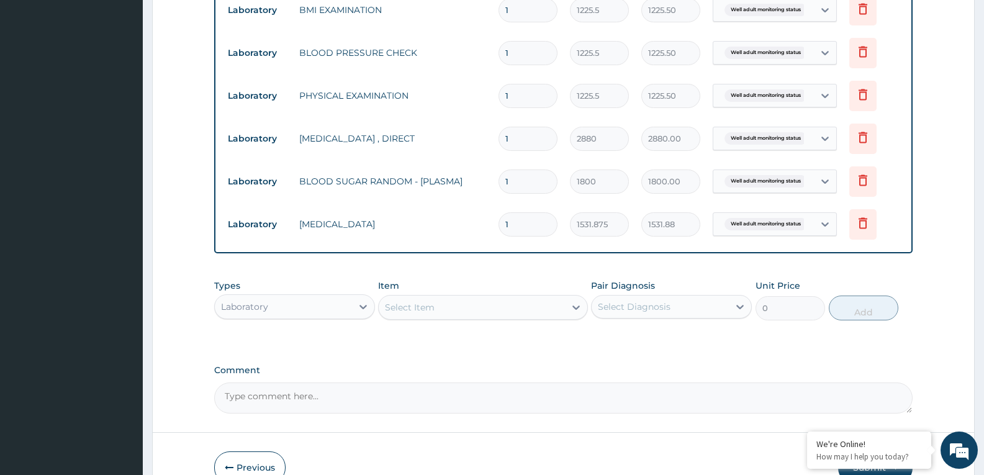
scroll to position [618, 0]
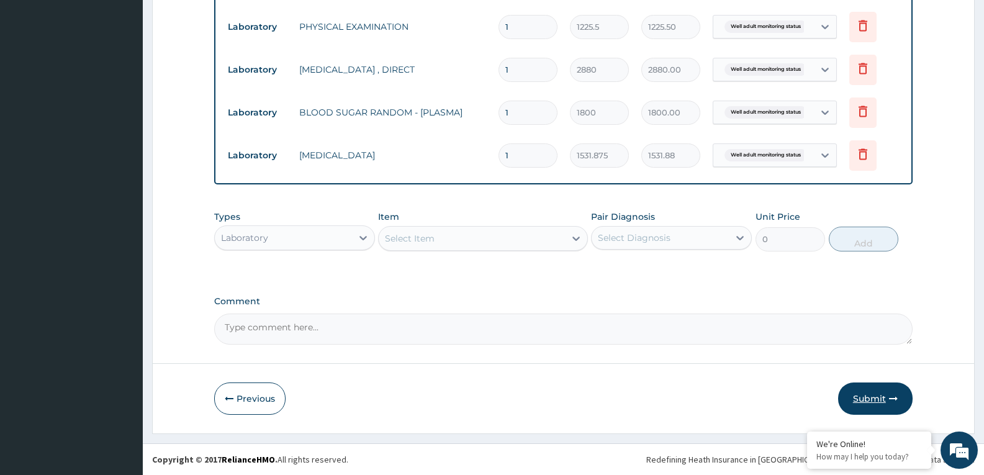
click at [878, 394] on button "Submit" at bounding box center [875, 398] width 75 height 32
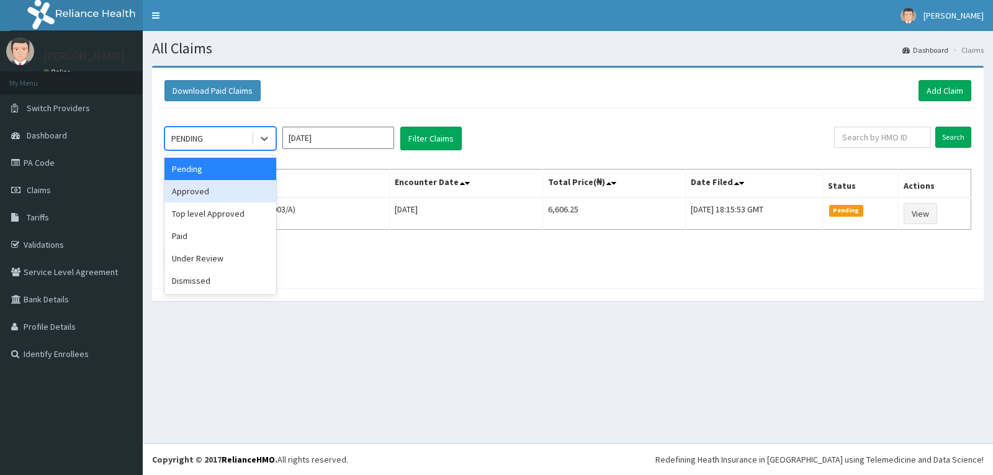
click at [231, 188] on div "Approved" at bounding box center [221, 191] width 112 height 22
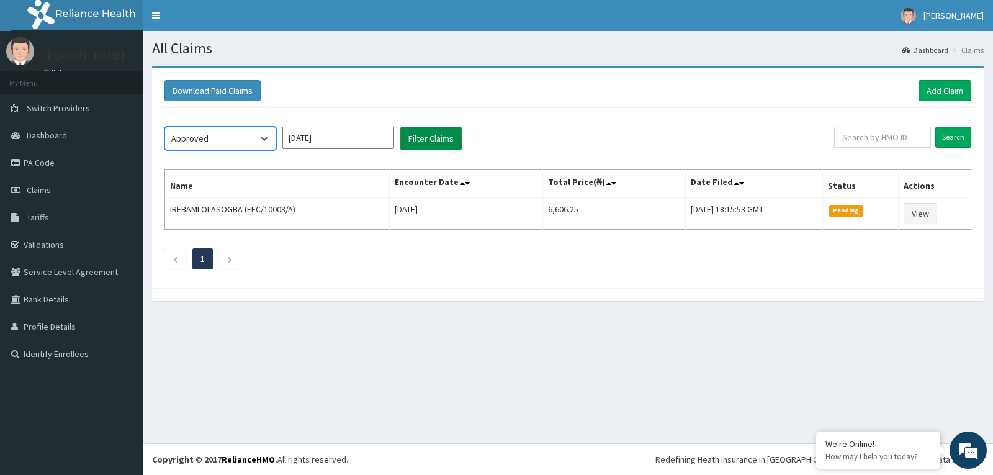
click at [449, 138] on button "Filter Claims" at bounding box center [430, 139] width 61 height 24
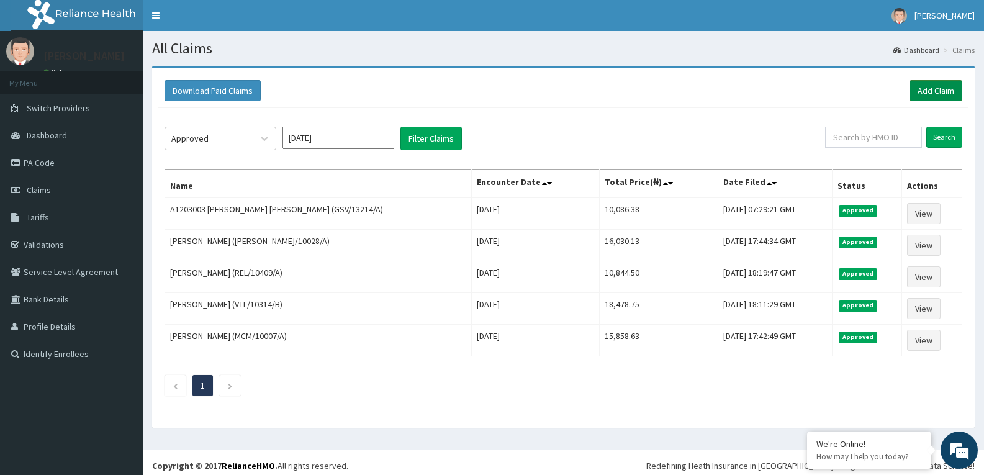
click at [931, 88] on link "Add Claim" at bounding box center [936, 90] width 53 height 21
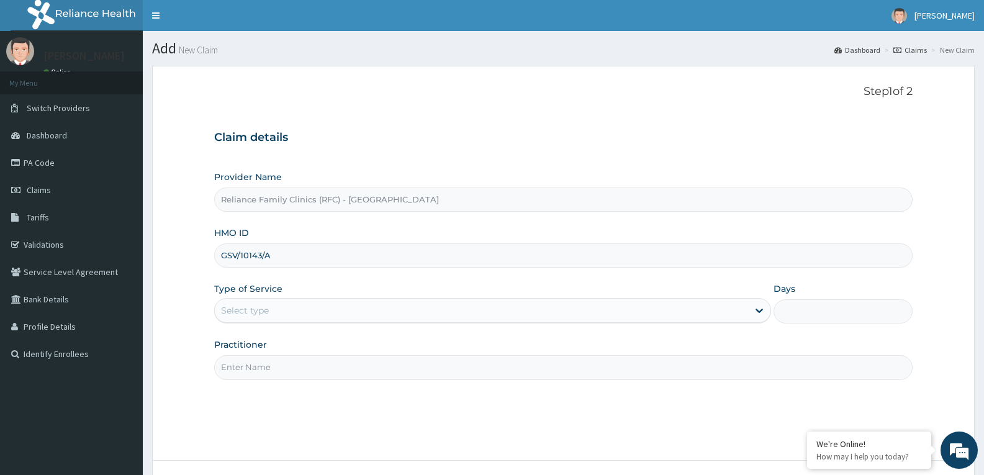
scroll to position [97, 0]
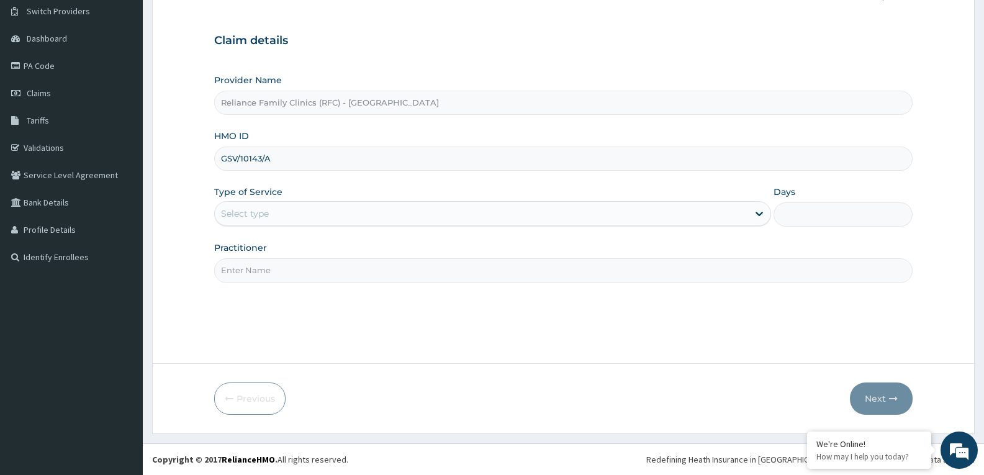
type input "GSV/10143/A"
click at [326, 222] on div "Select type" at bounding box center [481, 214] width 533 height 20
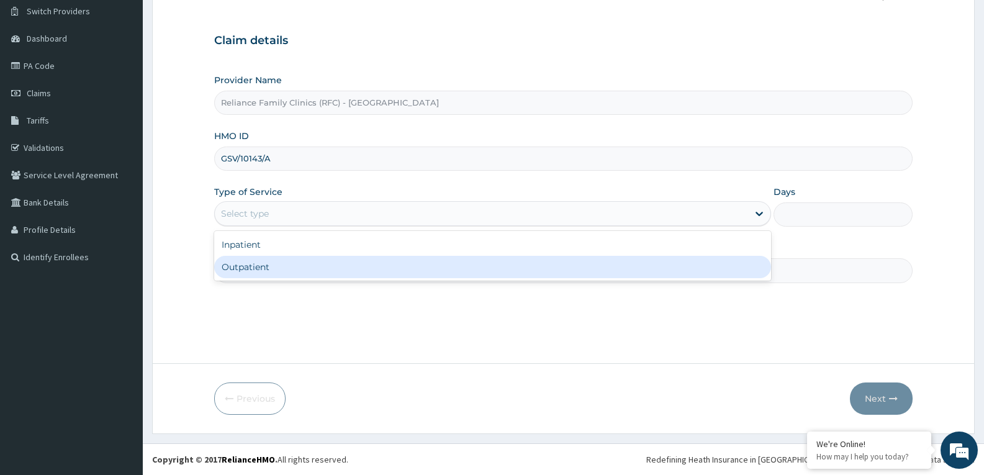
click at [278, 266] on div "Outpatient" at bounding box center [492, 267] width 556 height 22
type input "1"
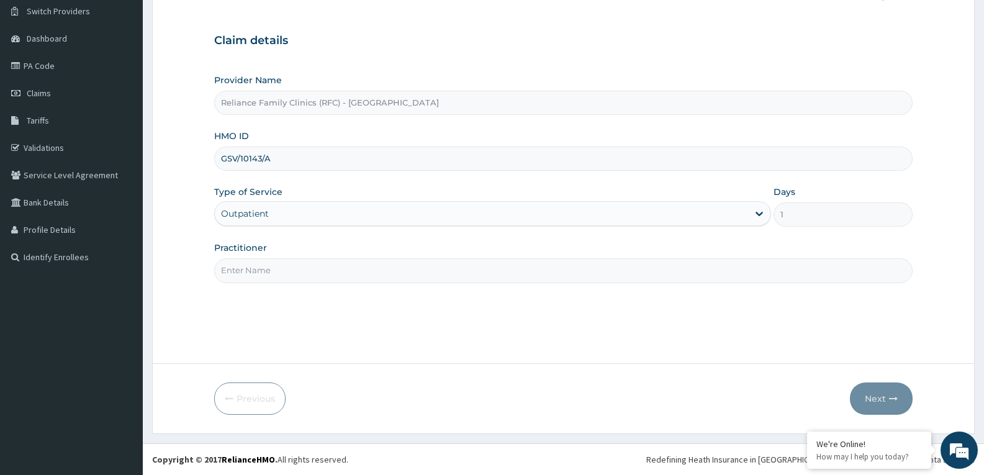
click at [278, 266] on input "Practitioner" at bounding box center [563, 270] width 699 height 24
type input "faridat"
click at [875, 402] on button "Next" at bounding box center [881, 398] width 63 height 32
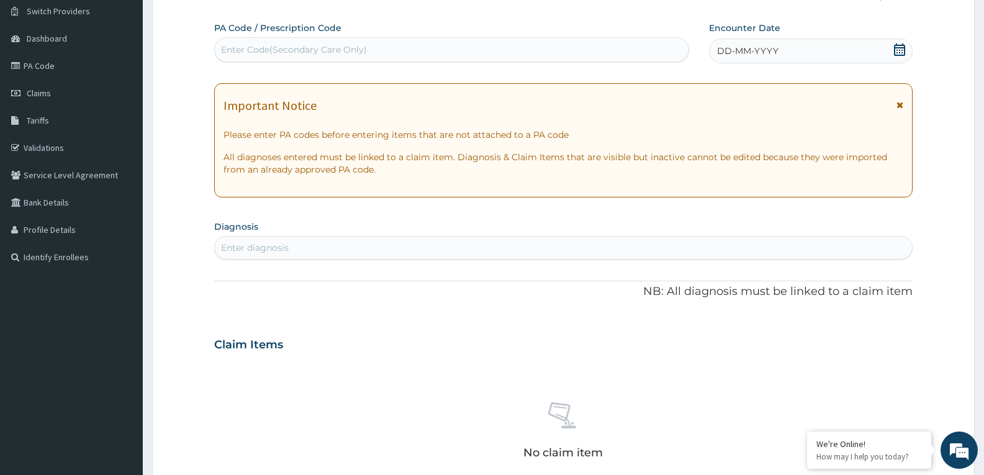
click at [897, 48] on icon at bounding box center [899, 49] width 11 height 12
click at [319, 250] on div "Enter diagnosis" at bounding box center [563, 248] width 697 height 20
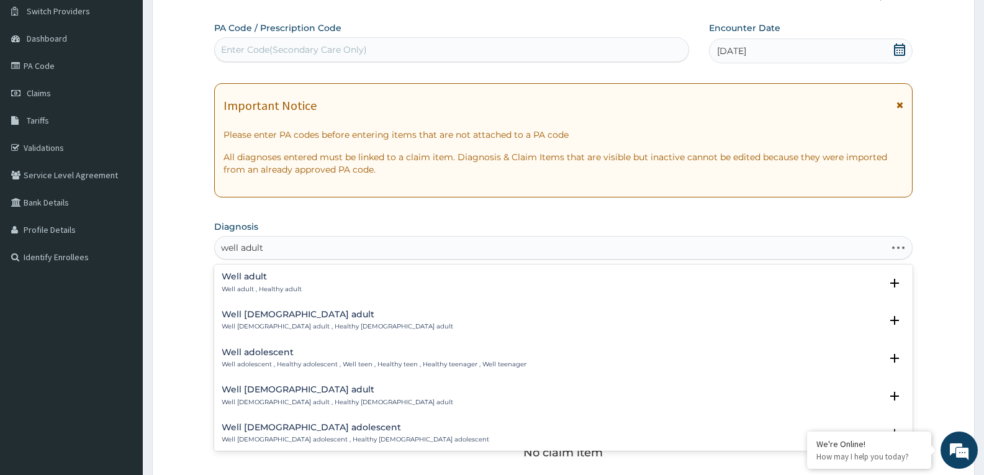
type input "well adult m"
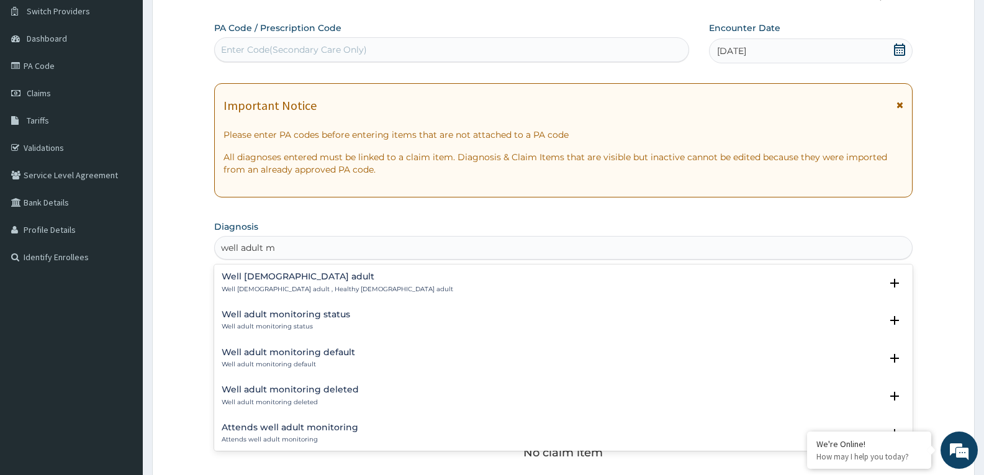
click at [272, 318] on h4 "Well adult monitoring status" at bounding box center [286, 314] width 129 height 9
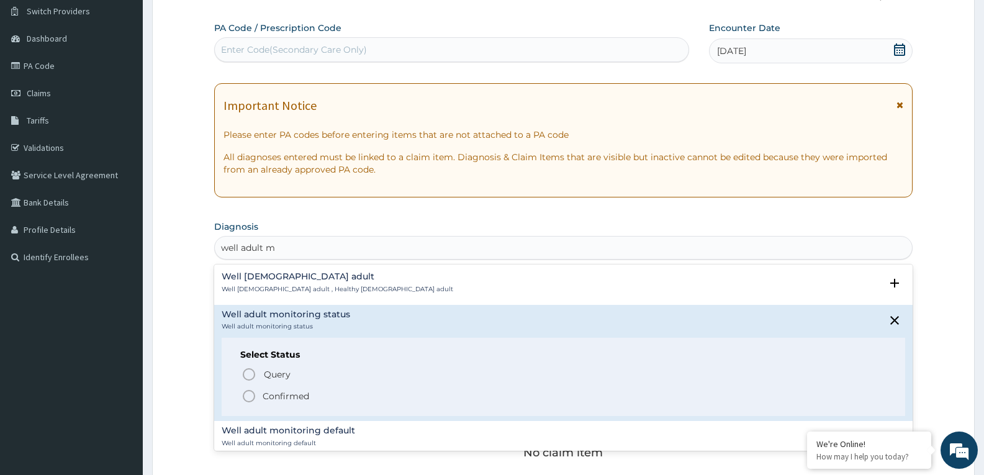
click at [245, 394] on icon "status option filled" at bounding box center [249, 396] width 15 height 15
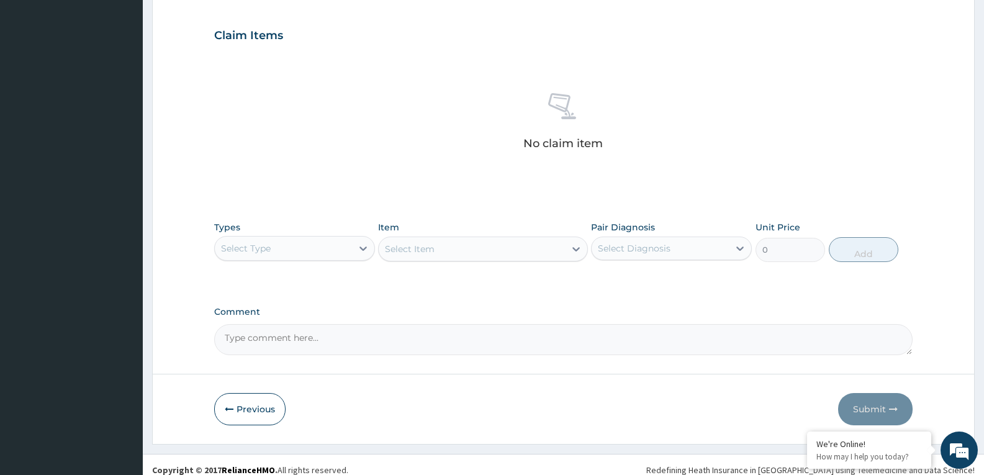
scroll to position [420, 0]
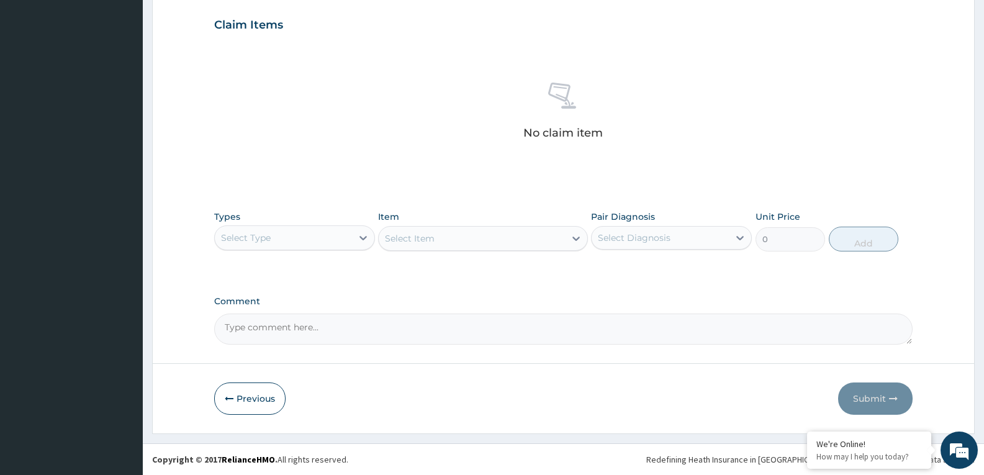
click at [328, 244] on div "Select Type" at bounding box center [283, 238] width 137 height 20
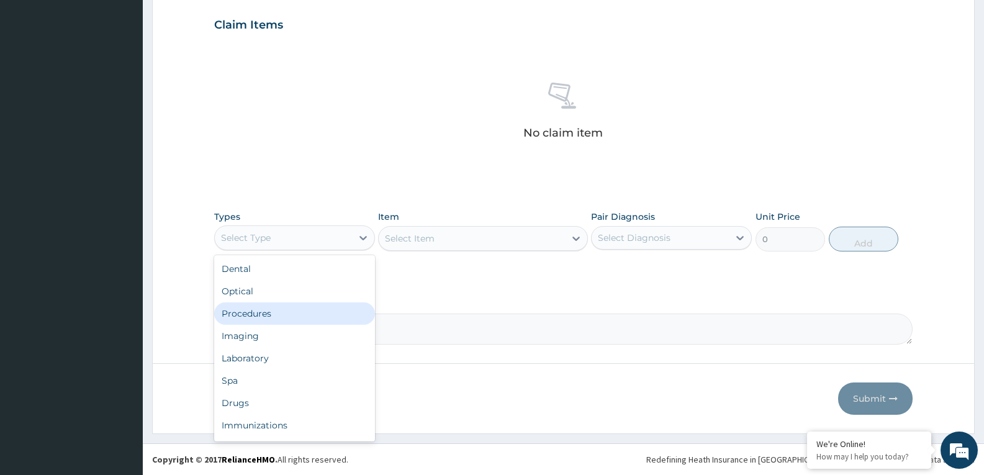
click at [266, 310] on div "Procedures" at bounding box center [294, 313] width 161 height 22
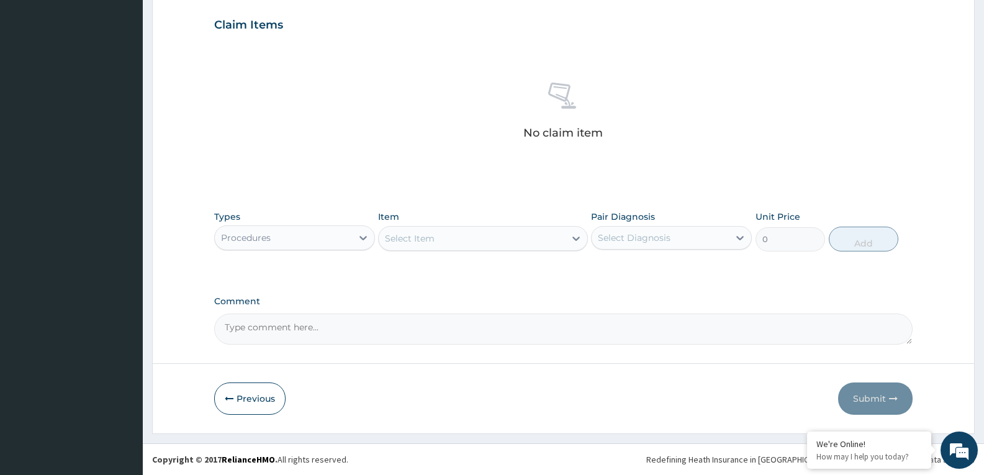
click at [546, 244] on div "Select Item" at bounding box center [472, 238] width 186 height 20
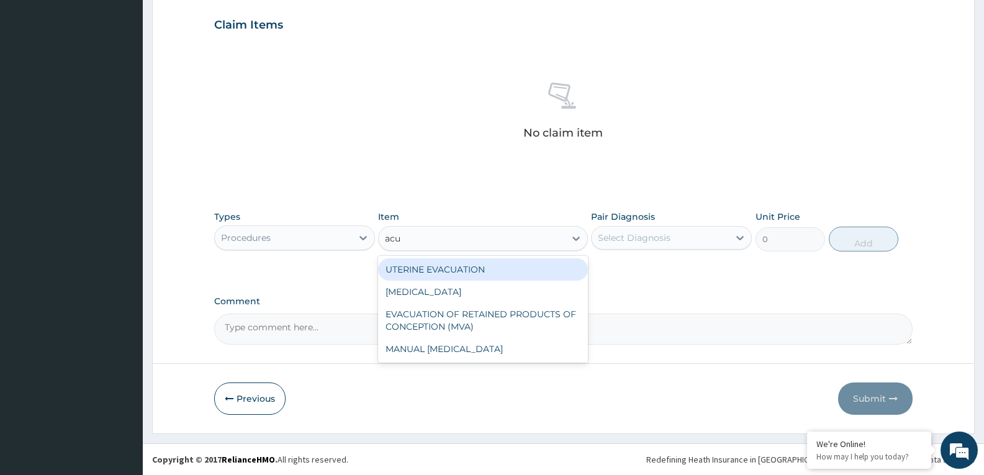
type input "acui"
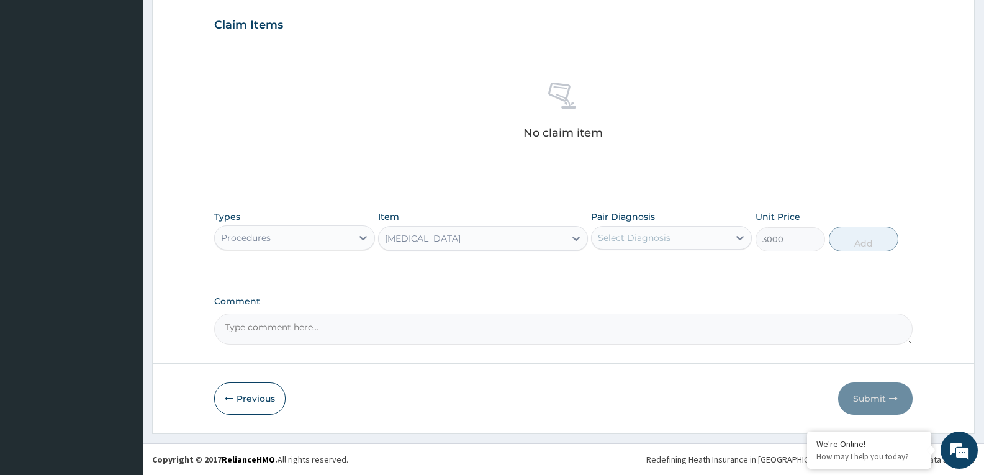
type input "3000"
click at [670, 243] on div "Select Diagnosis" at bounding box center [660, 238] width 137 height 20
click at [658, 261] on div "Well adult monitoring status" at bounding box center [671, 269] width 161 height 25
checkbox input "true"
click at [878, 237] on button "Add" at bounding box center [864, 239] width 70 height 25
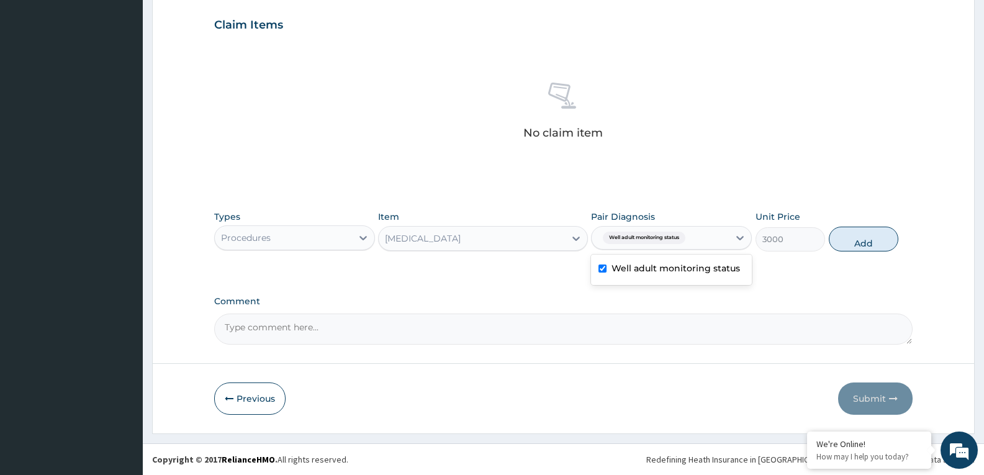
type input "0"
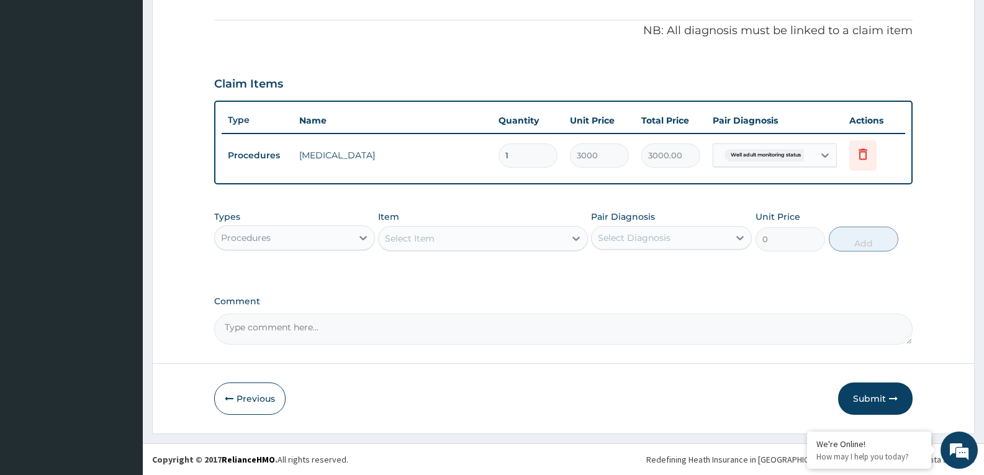
scroll to position [361, 0]
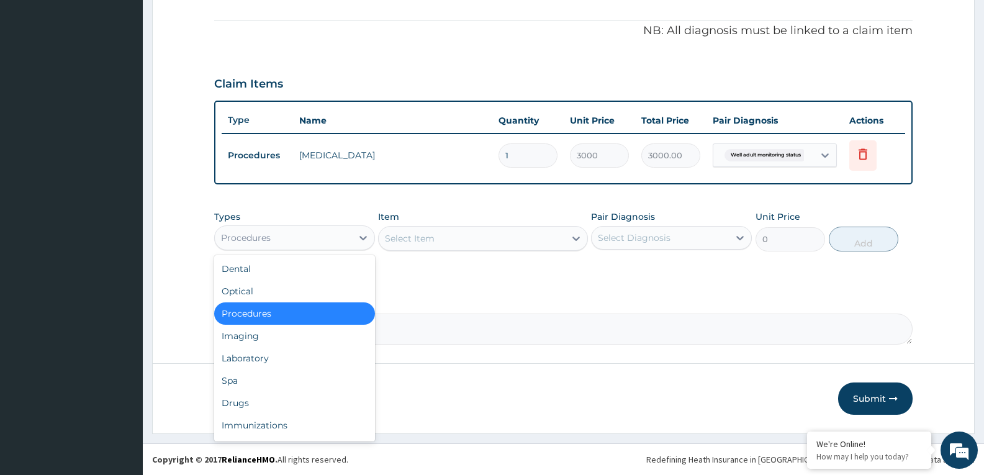
click at [312, 242] on div "Procedures" at bounding box center [283, 238] width 137 height 20
click at [260, 402] on div "Drugs" at bounding box center [294, 403] width 161 height 22
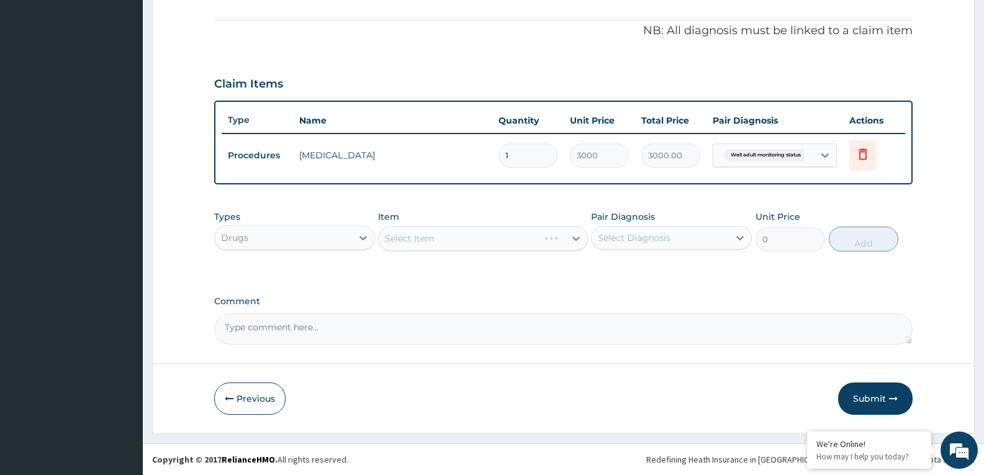
click at [544, 242] on div "Select Item" at bounding box center [482, 238] width 209 height 25
click at [544, 242] on div "Select Item" at bounding box center [472, 238] width 186 height 20
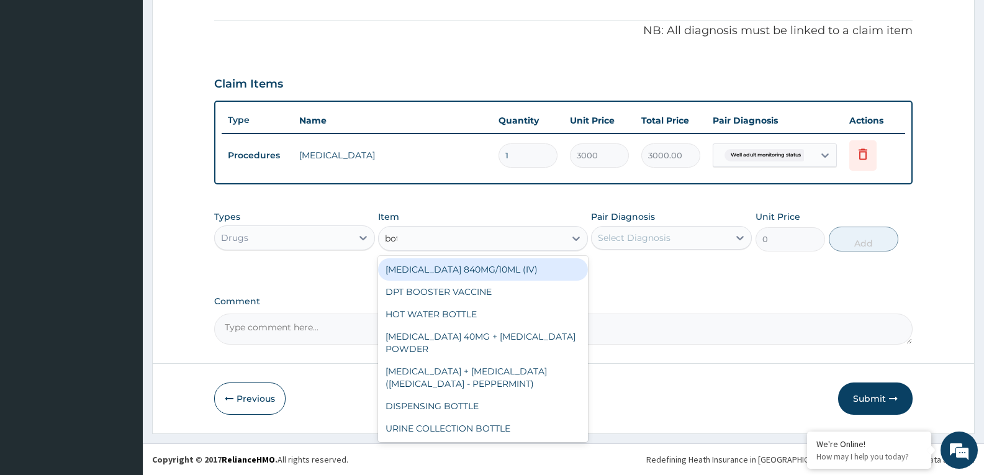
type input "bott"
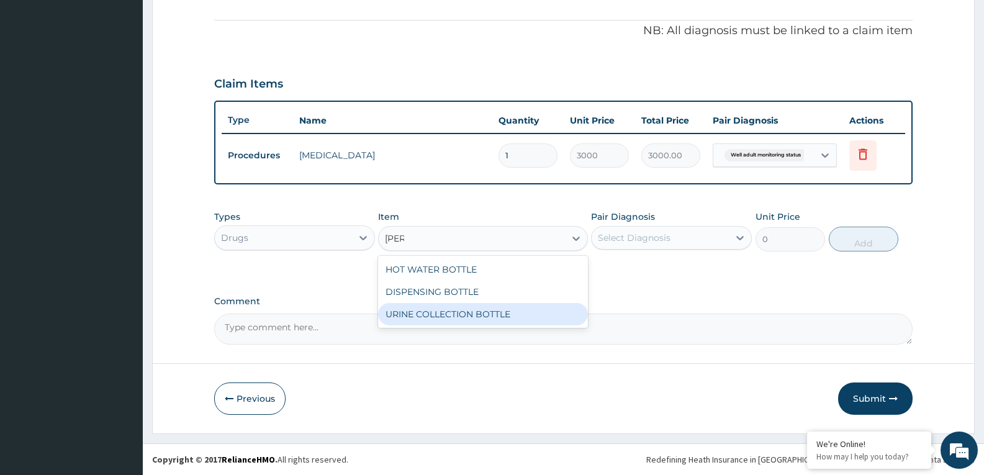
click at [507, 318] on div "URINE COLLECTION BOTTLE" at bounding box center [482, 314] width 209 height 22
type input "198"
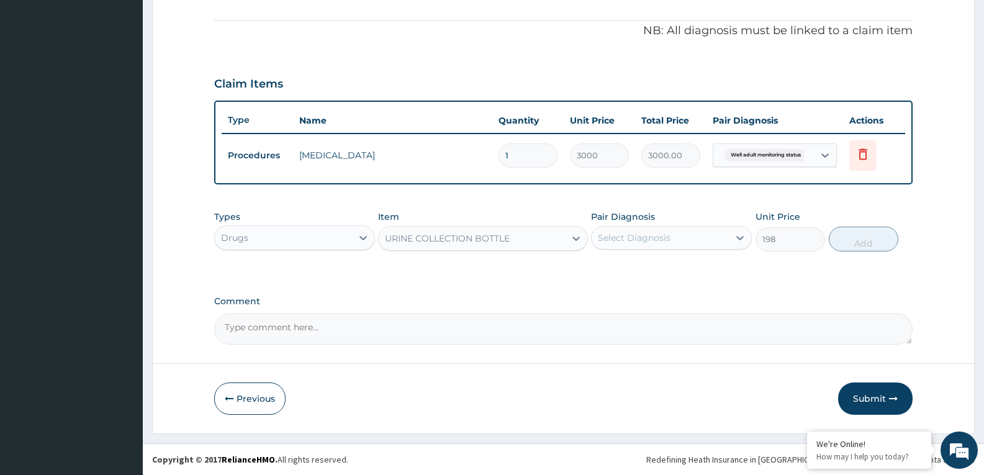
click at [630, 240] on div "Select Diagnosis" at bounding box center [634, 238] width 73 height 12
click at [638, 274] on label "Well adult monitoring status" at bounding box center [676, 268] width 129 height 12
checkbox input "true"
click at [862, 249] on button "Add" at bounding box center [864, 239] width 70 height 25
type input "0"
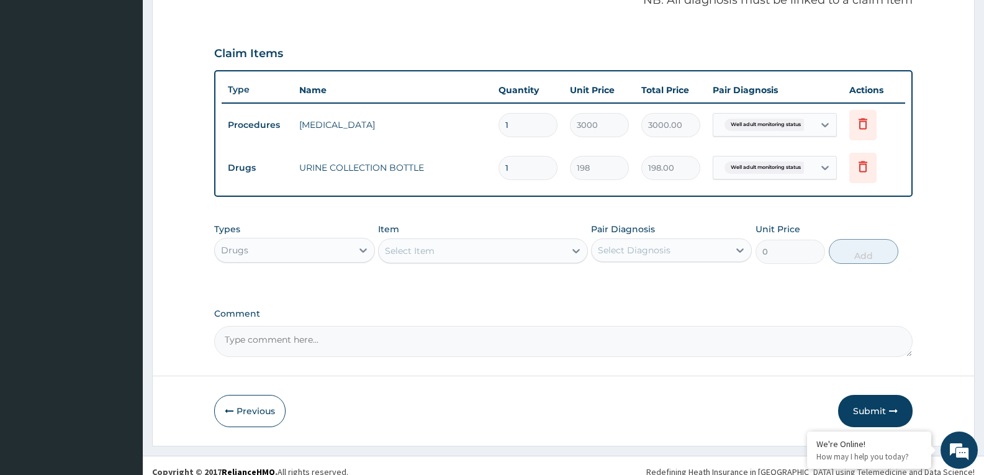
scroll to position [404, 0]
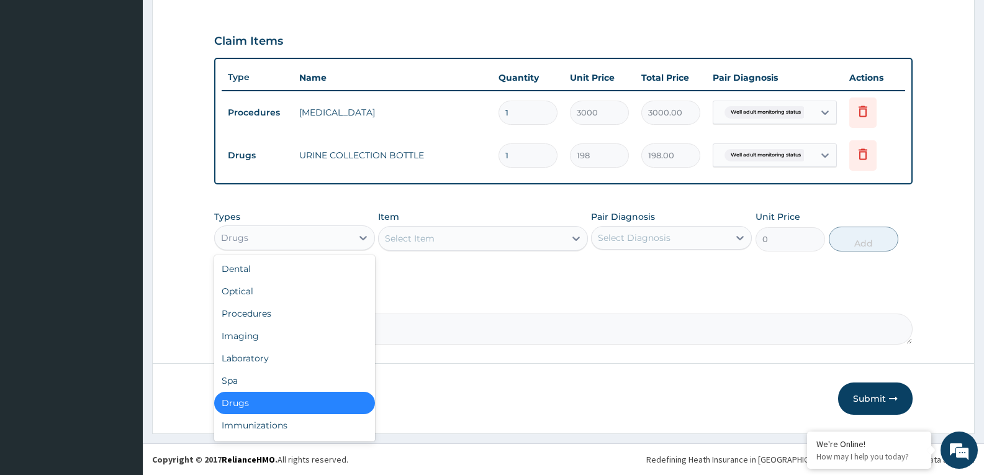
click at [325, 241] on div "Drugs" at bounding box center [283, 238] width 137 height 20
click at [251, 357] on div "Laboratory" at bounding box center [294, 358] width 161 height 22
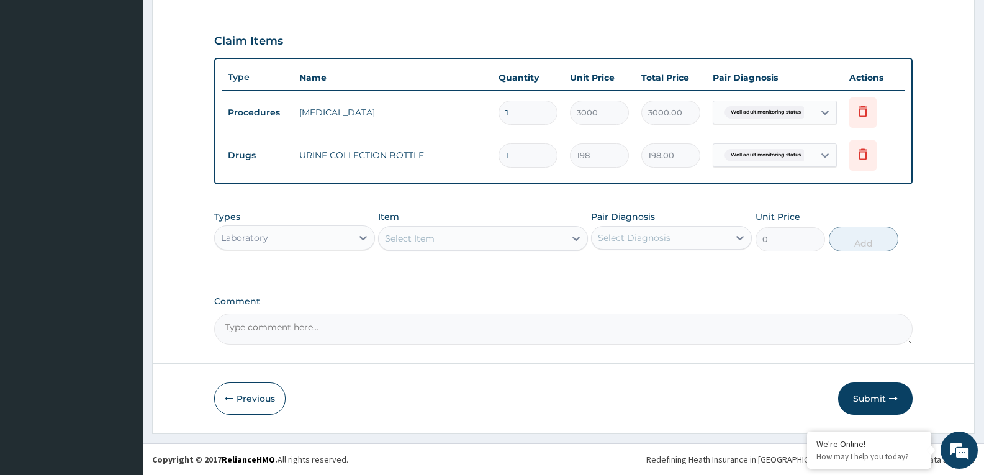
click at [533, 243] on div "Select Item" at bounding box center [472, 238] width 186 height 20
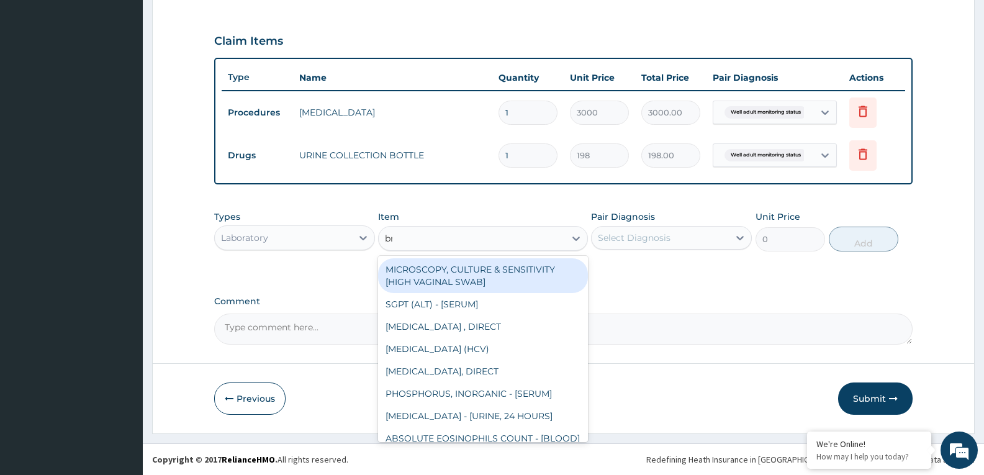
type input "bmi"
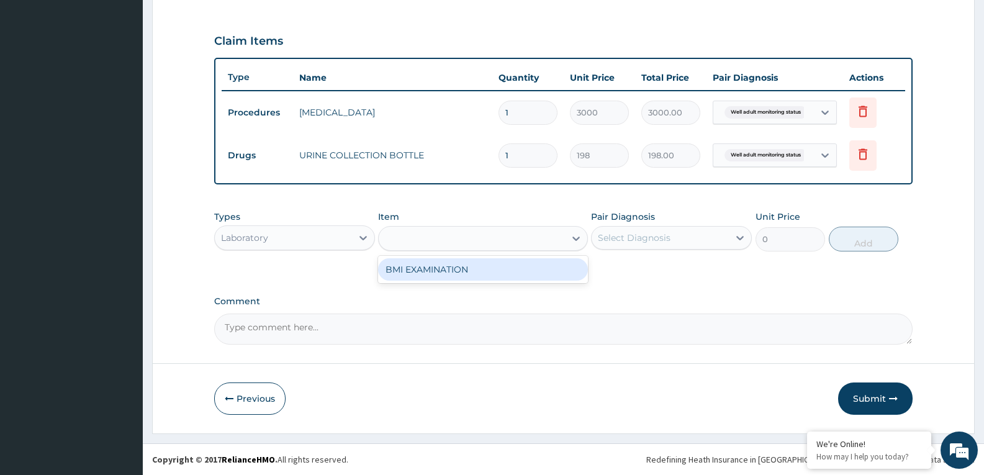
type input "1225.5"
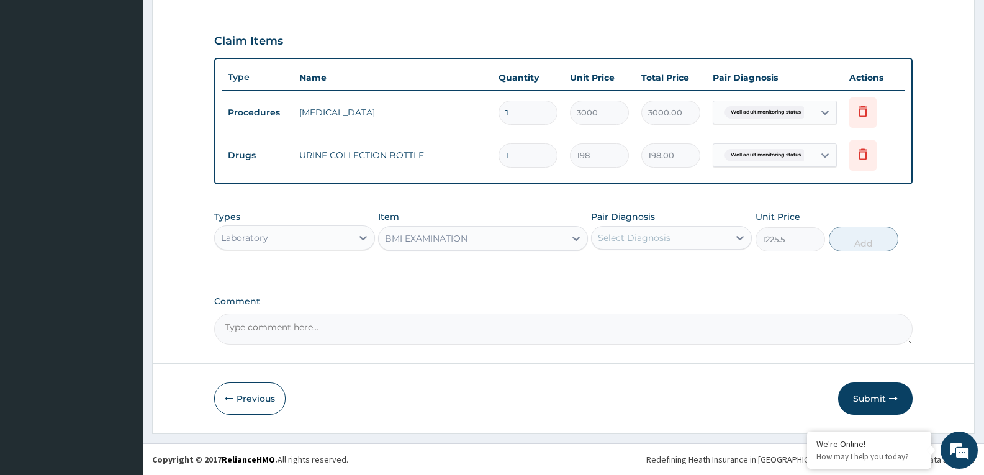
click at [689, 240] on div "Select Diagnosis" at bounding box center [660, 238] width 137 height 20
checkbox input "true"
click at [862, 245] on button "Add" at bounding box center [864, 239] width 70 height 25
type input "0"
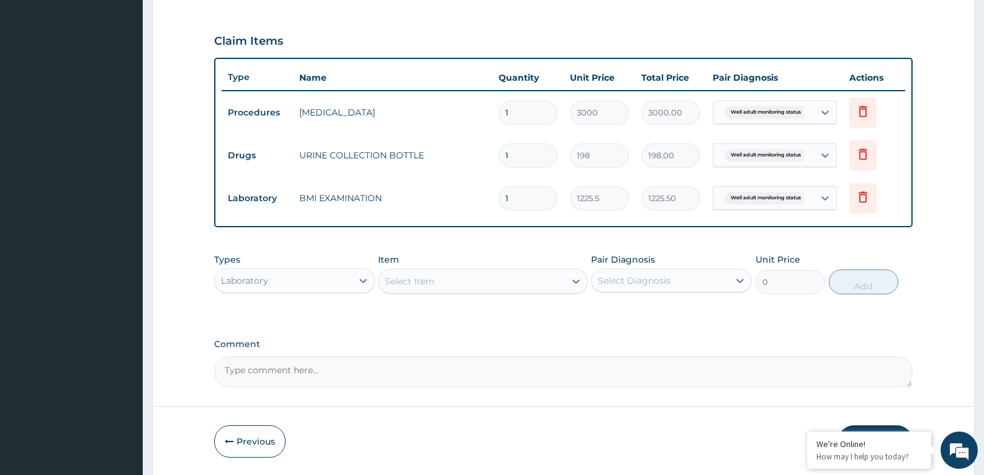
click at [513, 289] on div "Select Item" at bounding box center [472, 281] width 186 height 20
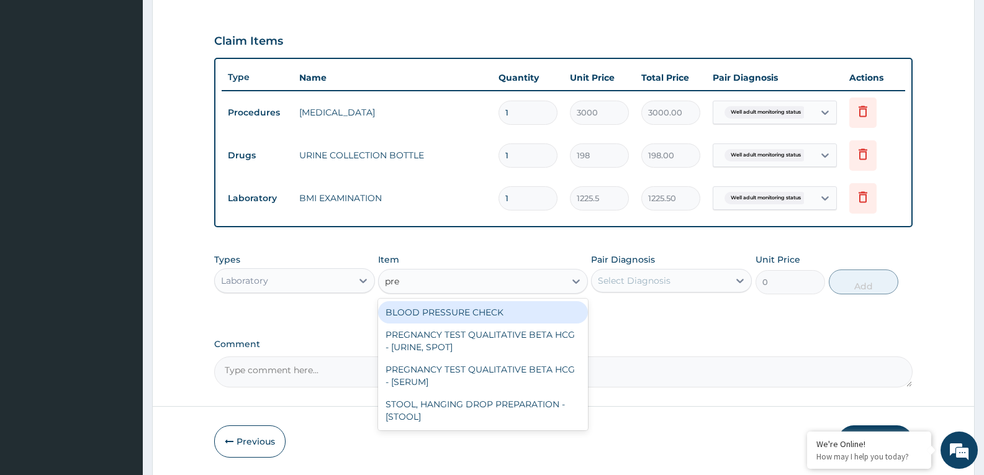
type input "pres"
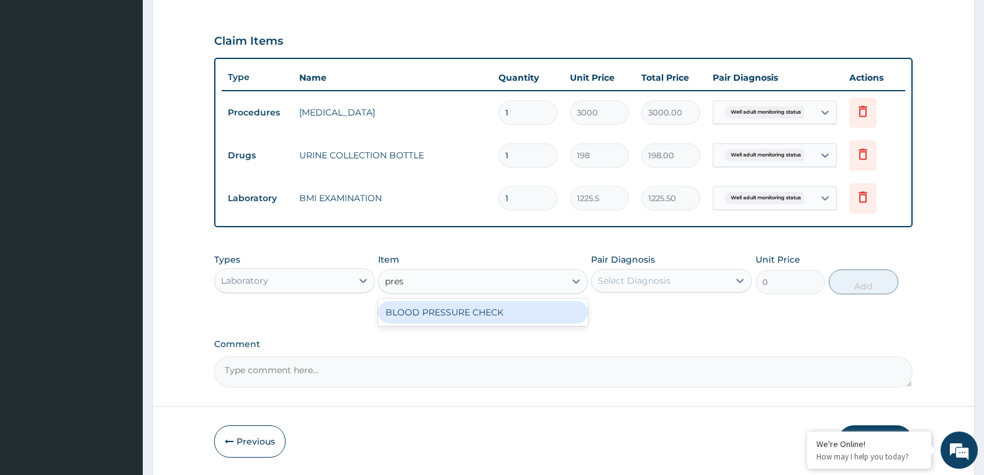
type input "1225.5"
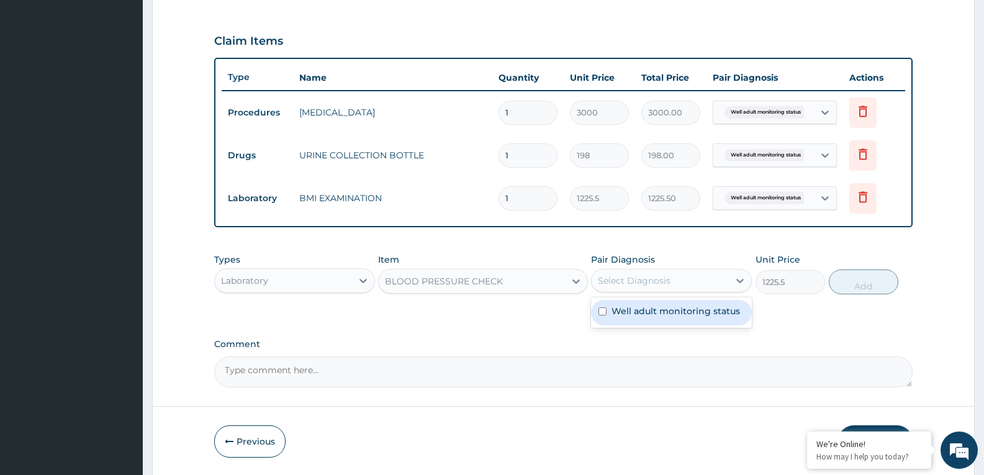
click at [625, 286] on div "Select Diagnosis" at bounding box center [634, 280] width 73 height 12
click at [631, 305] on label "Well adult monitoring status" at bounding box center [676, 311] width 129 height 12
checkbox input "true"
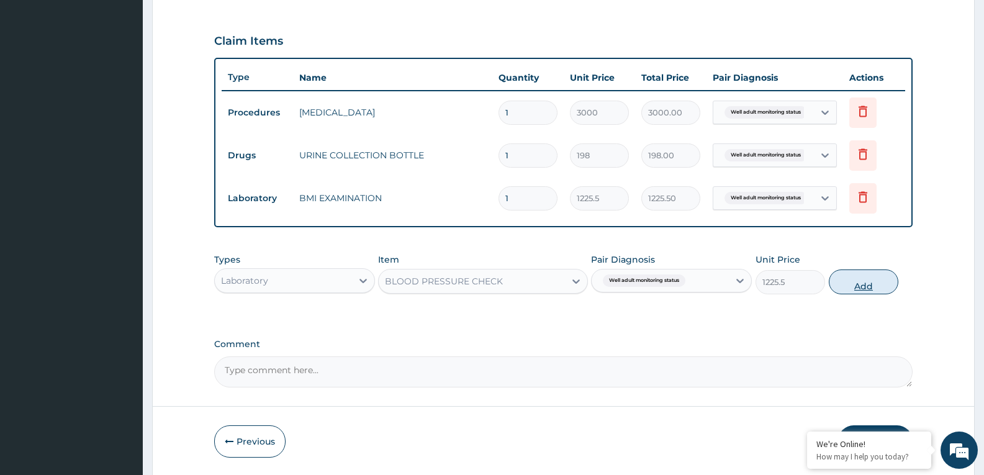
click at [846, 279] on button "Add" at bounding box center [864, 281] width 70 height 25
type input "0"
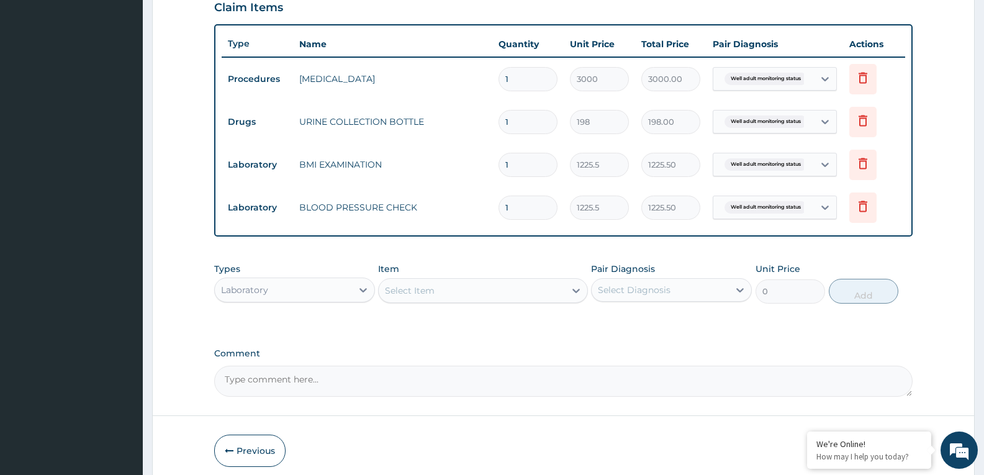
scroll to position [490, 0]
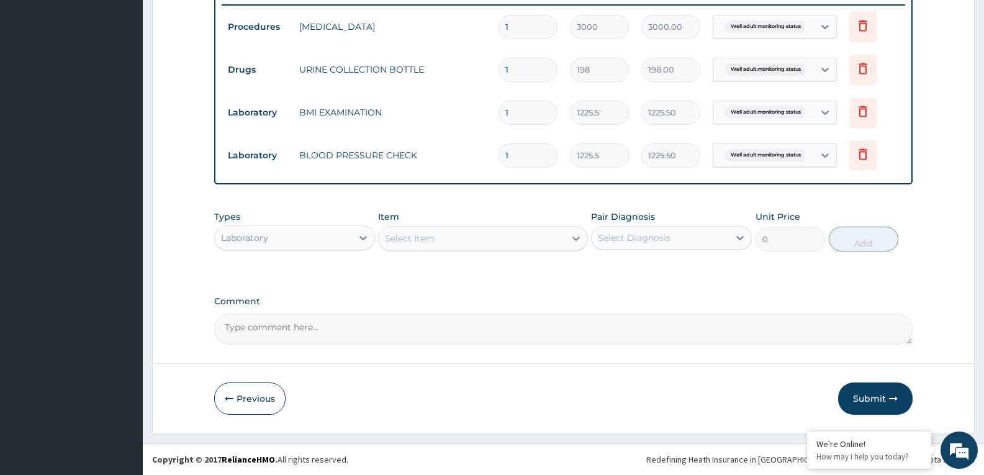
click at [477, 245] on div "Select Item" at bounding box center [472, 238] width 186 height 20
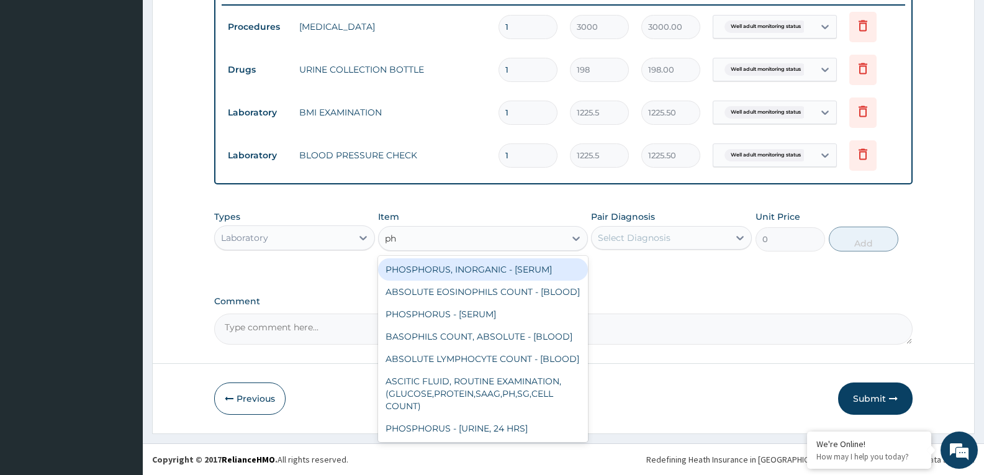
type input "phy"
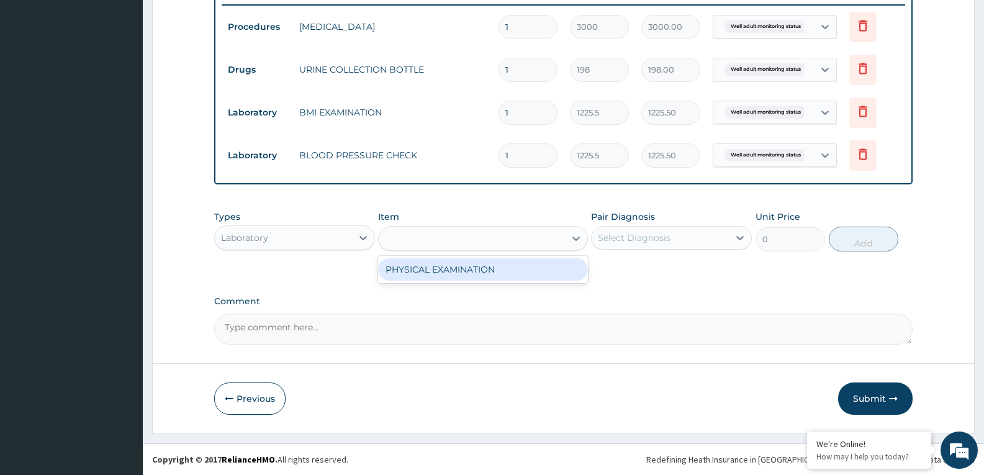
type input "1225.5"
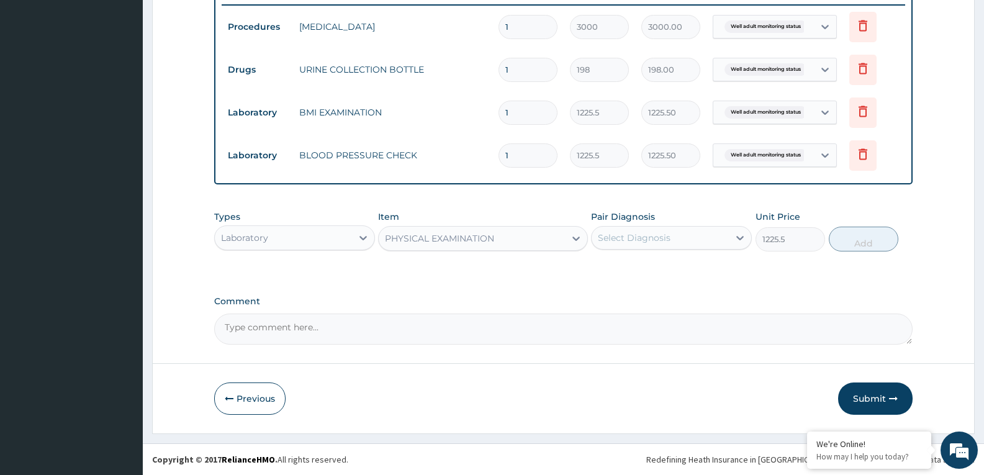
click at [686, 243] on div "Select Diagnosis" at bounding box center [660, 238] width 137 height 20
checkbox input "true"
click at [841, 235] on button "Add" at bounding box center [864, 239] width 70 height 25
type input "0"
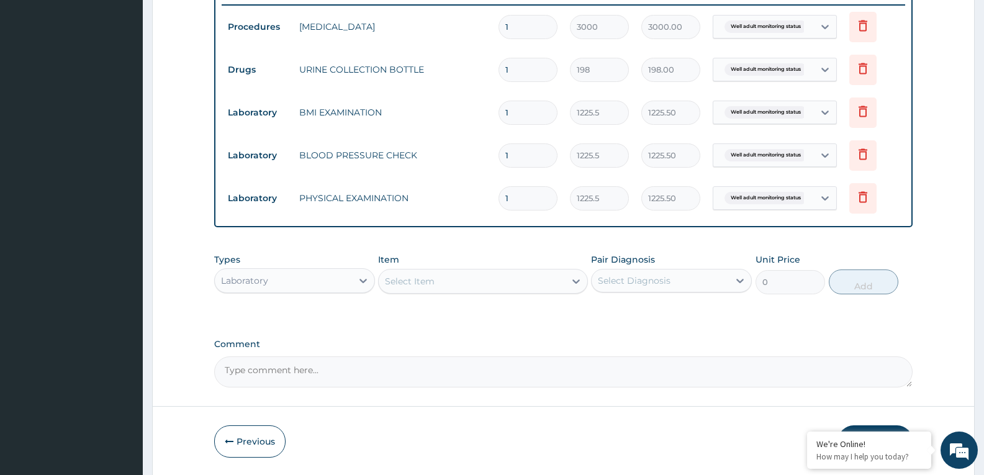
click at [531, 283] on div "Select Item" at bounding box center [472, 281] width 186 height 20
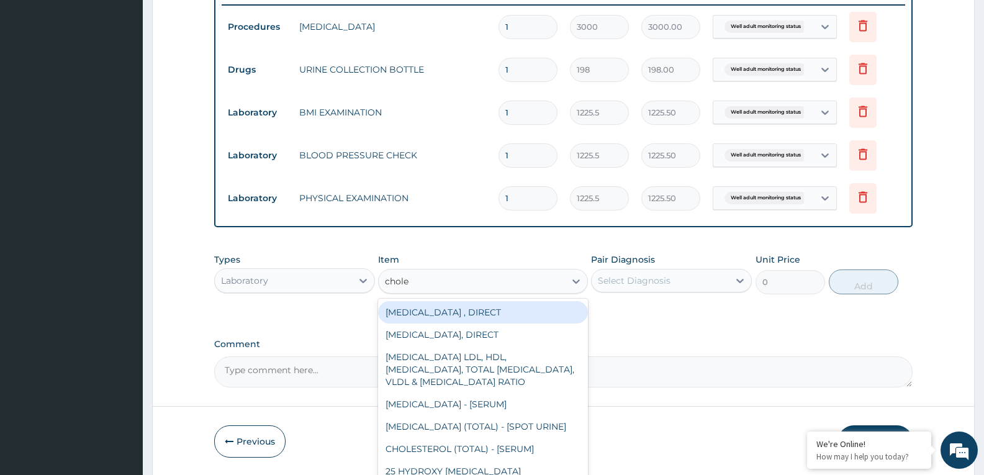
type input "choles"
type input "2880"
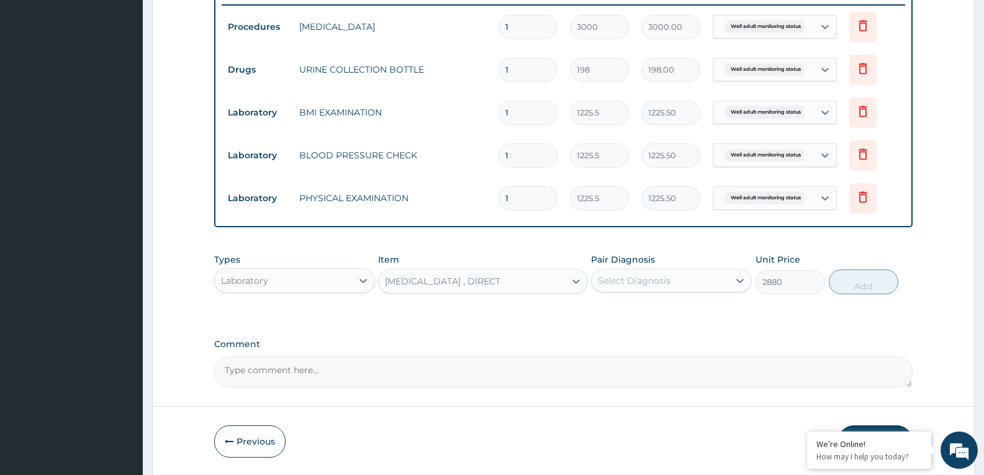
click at [651, 286] on div "Select Diagnosis" at bounding box center [634, 280] width 73 height 12
click at [659, 307] on label "Well adult monitoring status" at bounding box center [676, 311] width 129 height 12
checkbox input "true"
click at [851, 294] on button "Add" at bounding box center [864, 281] width 70 height 25
type input "0"
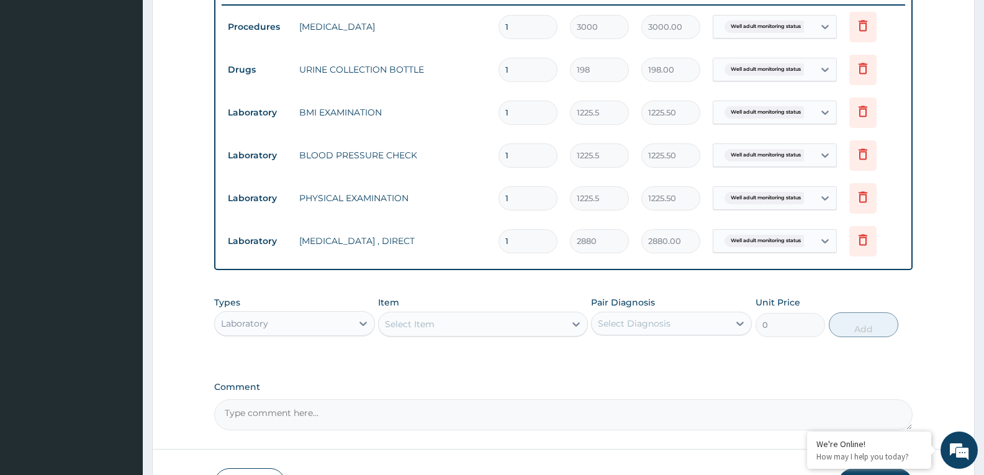
click at [484, 327] on div "Select Item" at bounding box center [472, 324] width 186 height 20
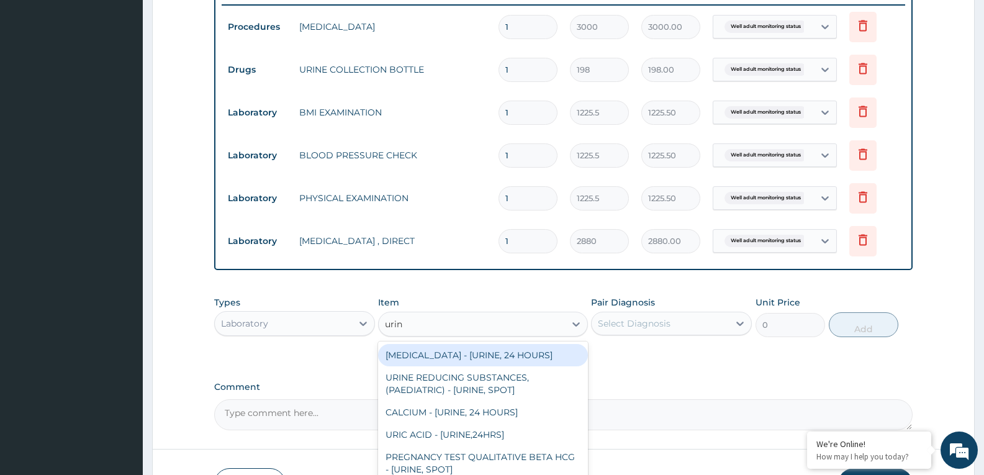
type input "urina"
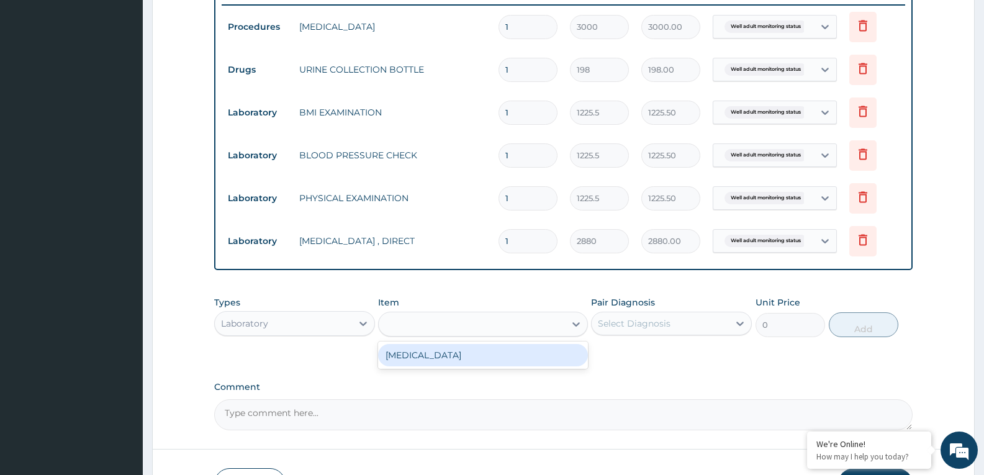
type input "1531.875"
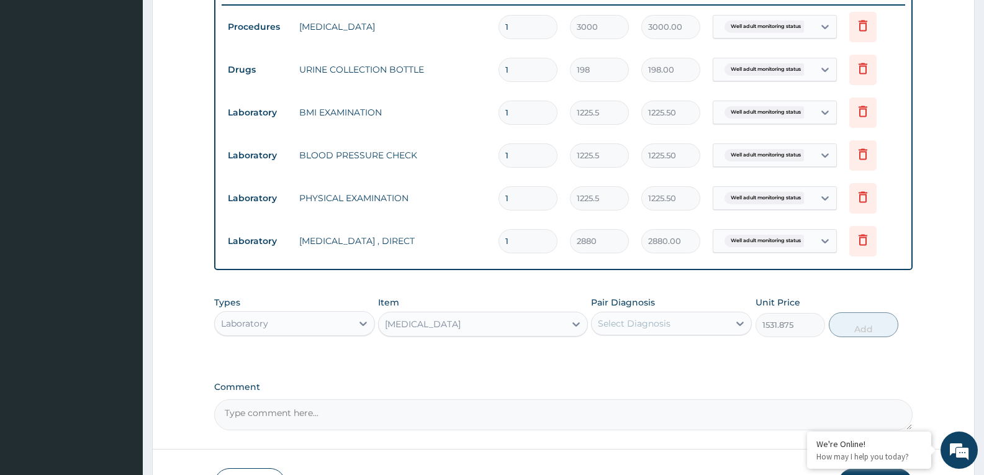
click at [651, 317] on div "Select Diagnosis" at bounding box center [634, 323] width 73 height 12
click at [669, 363] on div "Well adult monitoring status" at bounding box center [671, 355] width 161 height 25
checkbox input "true"
click at [876, 327] on button "Add" at bounding box center [864, 324] width 70 height 25
type input "0"
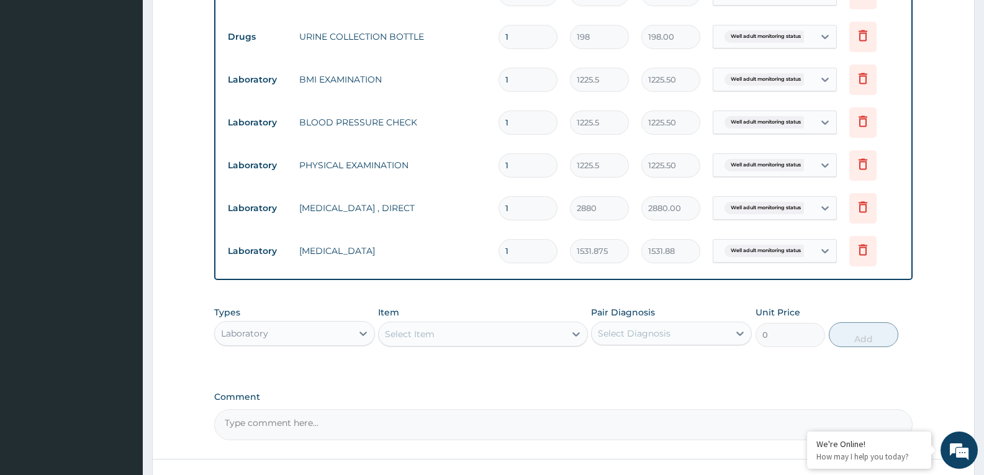
scroll to position [552, 0]
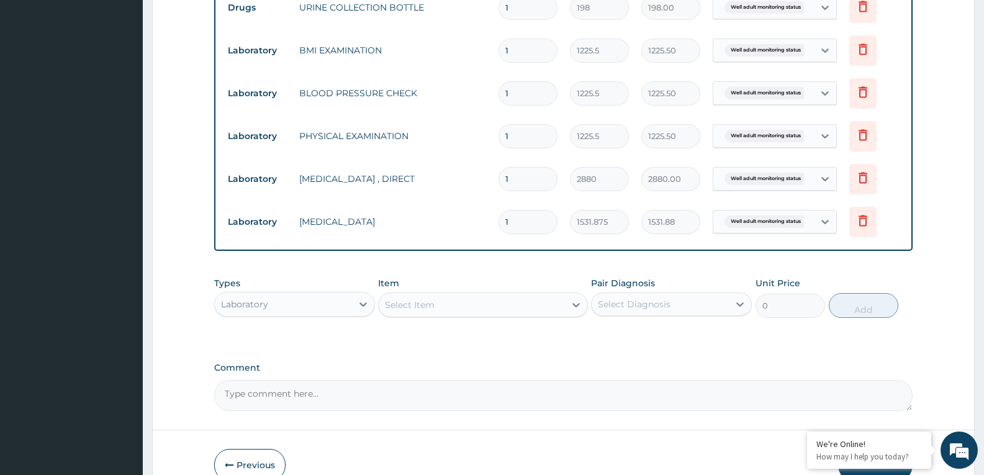
click at [470, 305] on div "Select Item" at bounding box center [472, 305] width 186 height 20
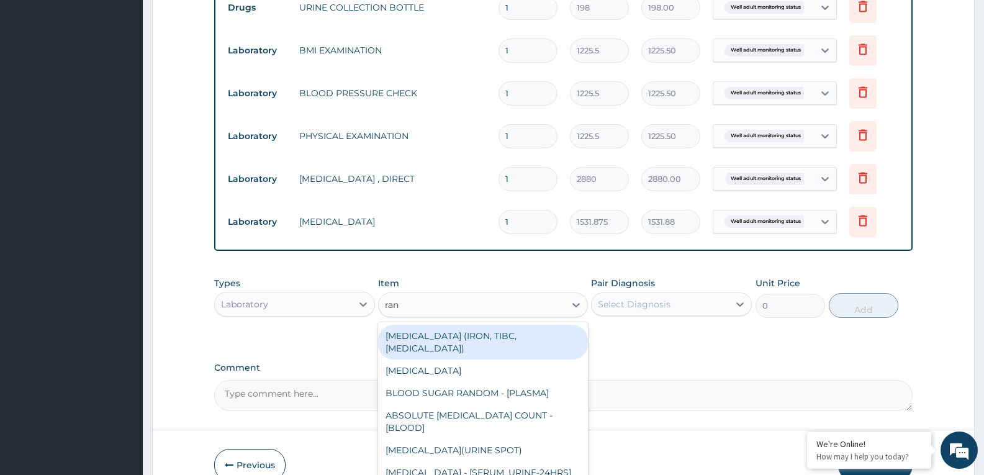
type input "rand"
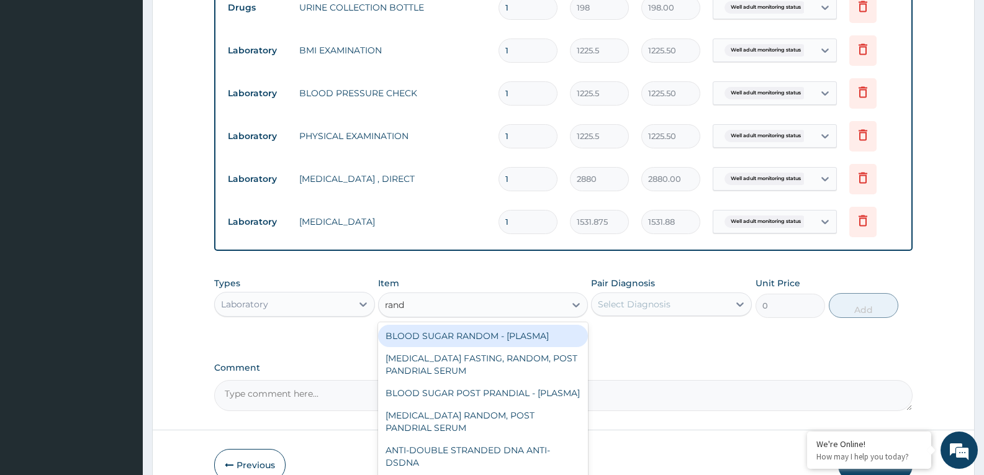
type input "1800"
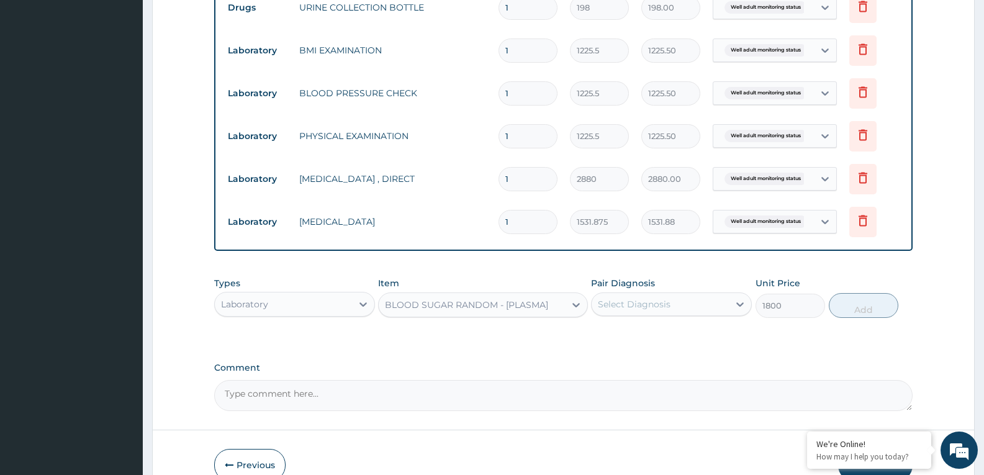
click at [685, 297] on div "Select Diagnosis" at bounding box center [660, 304] width 137 height 20
checkbox input "true"
click at [866, 301] on button "Add" at bounding box center [864, 305] width 70 height 25
type input "0"
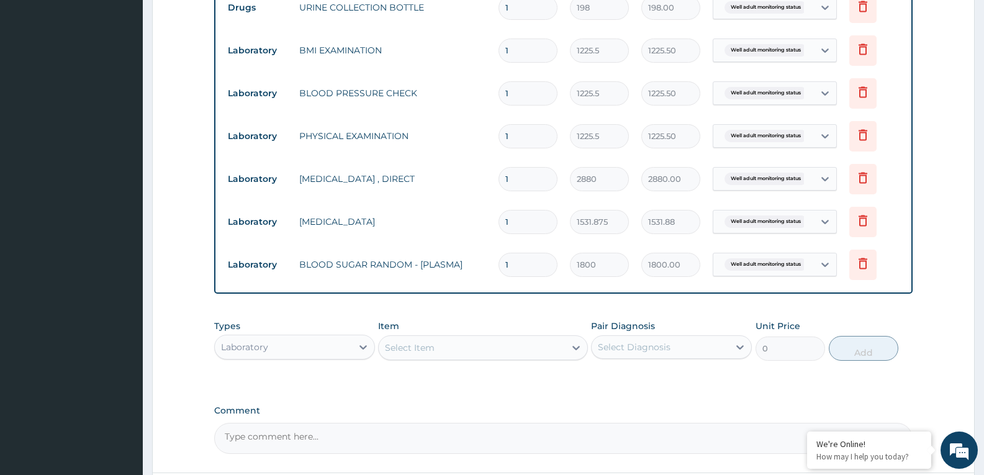
click at [504, 358] on div "Select Item" at bounding box center [482, 347] width 209 height 25
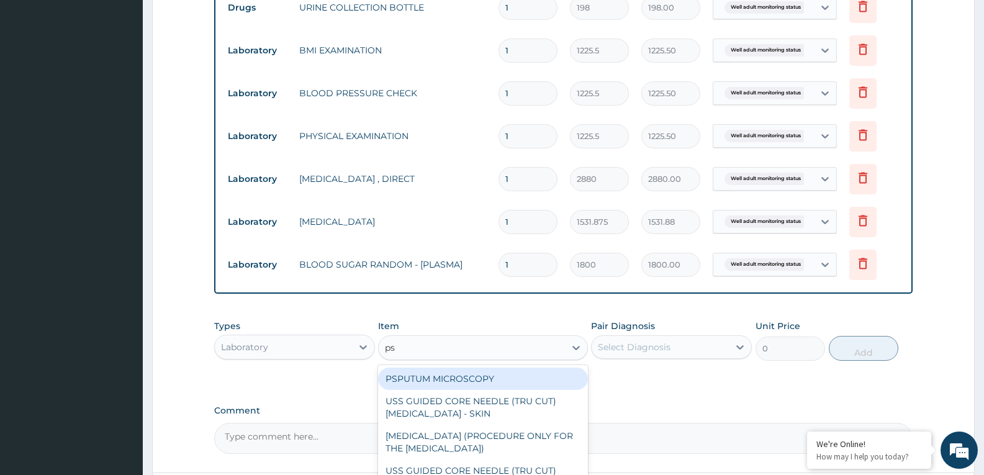
type input "psa"
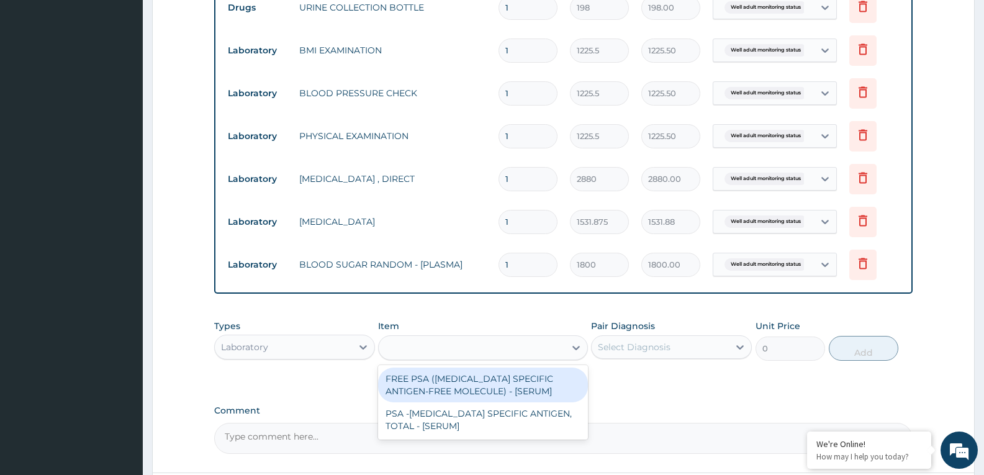
type input "14400"
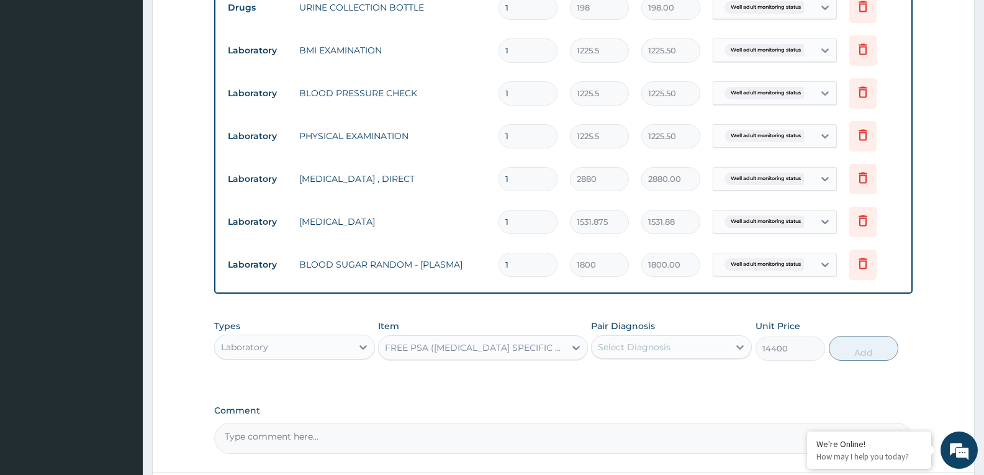
click at [712, 345] on div "Select Diagnosis" at bounding box center [660, 347] width 137 height 20
click at [690, 382] on label "Well adult monitoring status" at bounding box center [676, 377] width 129 height 12
checkbox input "true"
click at [848, 354] on button "Add" at bounding box center [864, 348] width 70 height 25
type input "0"
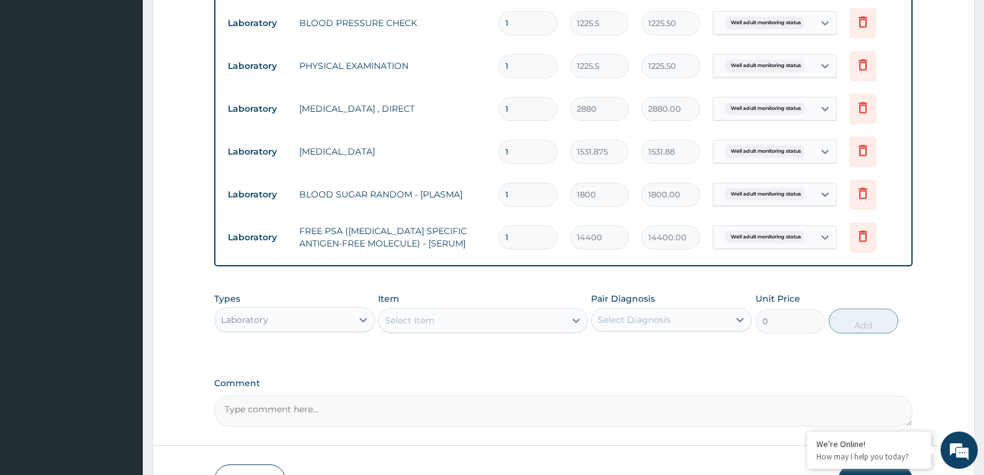
scroll to position [704, 0]
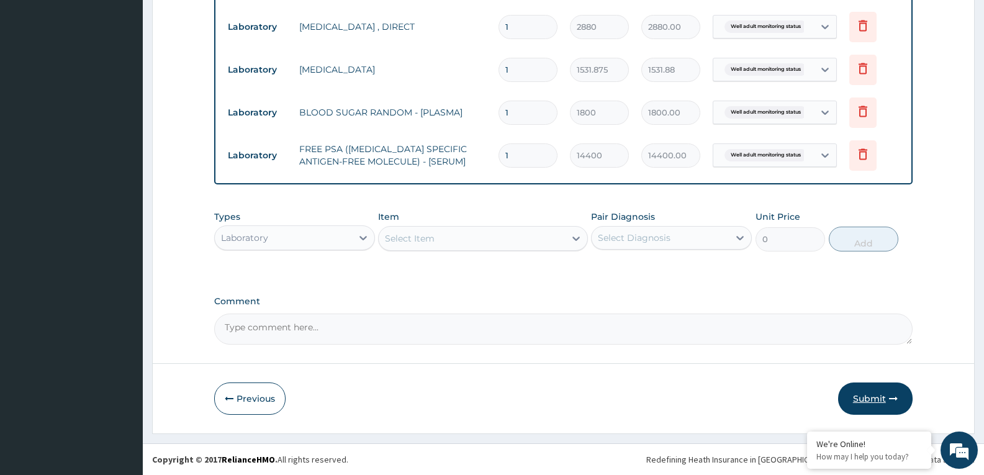
click at [861, 400] on button "Submit" at bounding box center [875, 398] width 75 height 32
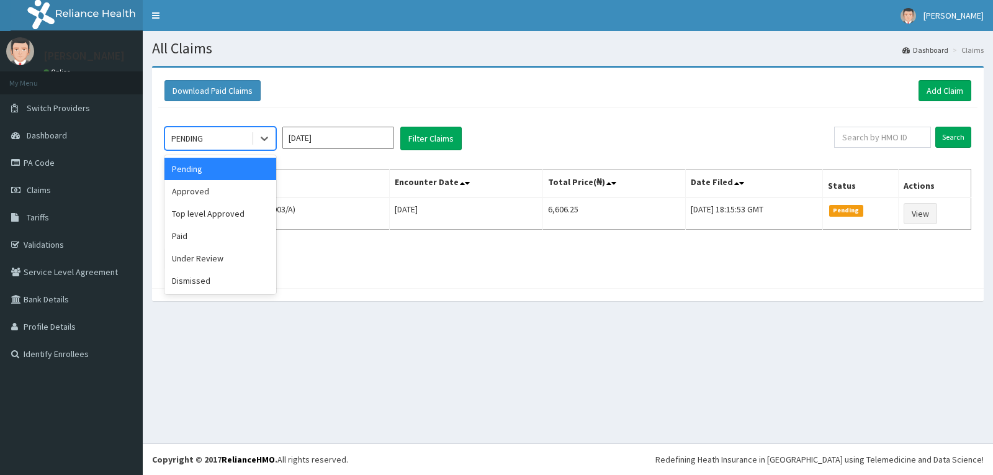
click at [255, 135] on div at bounding box center [264, 138] width 22 height 22
click at [223, 191] on div "Approved" at bounding box center [221, 191] width 112 height 22
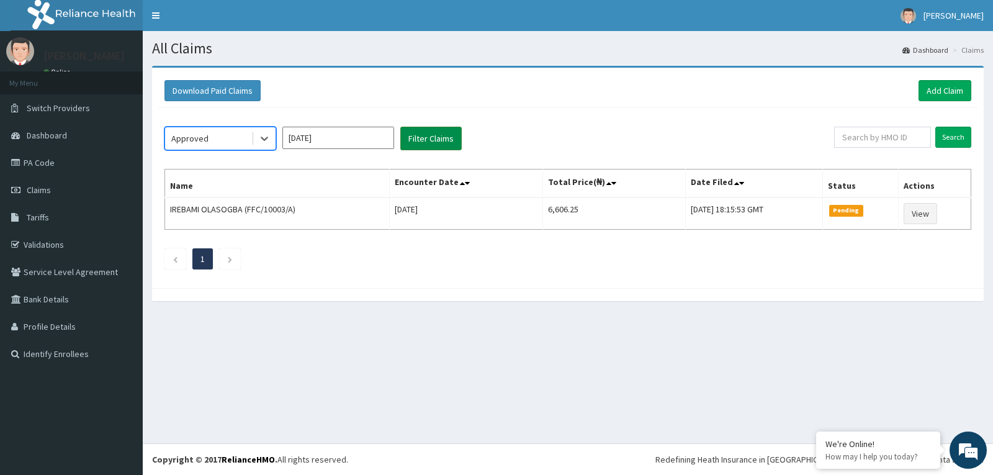
click at [440, 140] on button "Filter Claims" at bounding box center [430, 139] width 61 height 24
